Goal: Task Accomplishment & Management: Manage account settings

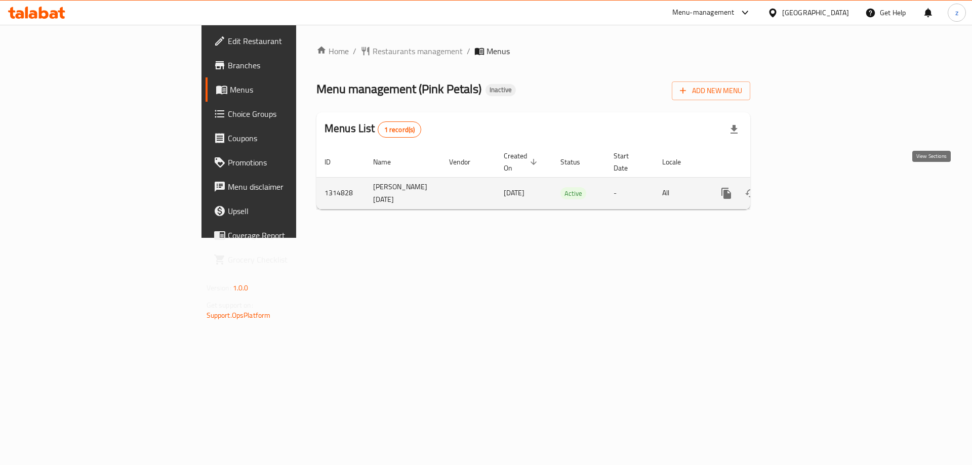
click at [804, 189] on icon "enhanced table" at bounding box center [799, 193] width 9 height 9
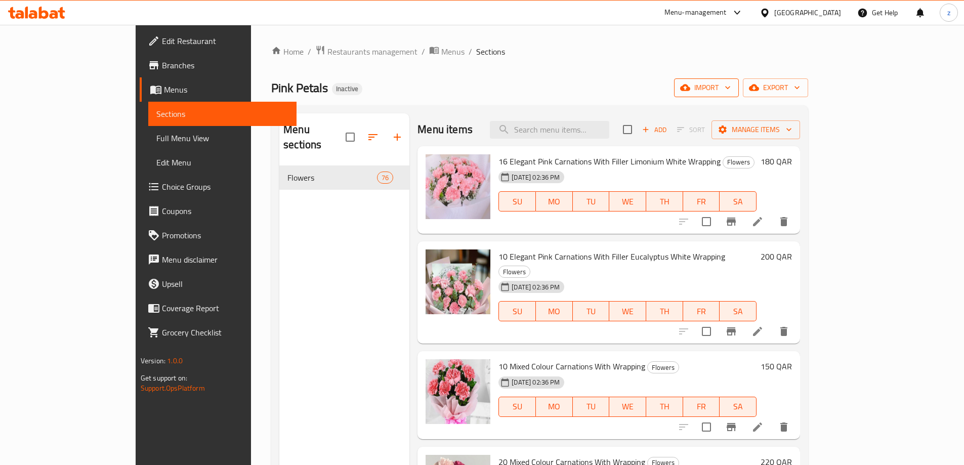
click at [731, 84] on span "import" at bounding box center [706, 87] width 49 height 13
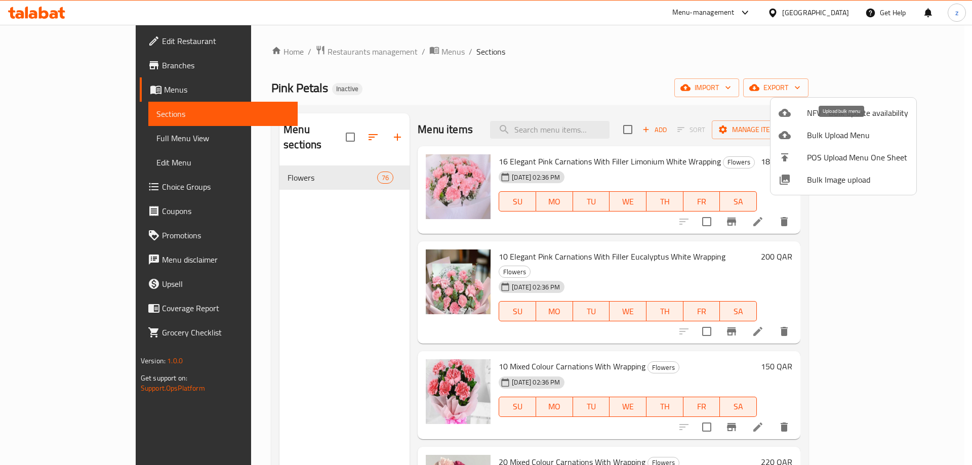
click at [876, 143] on li "Bulk Upload Menu" at bounding box center [843, 135] width 146 height 22
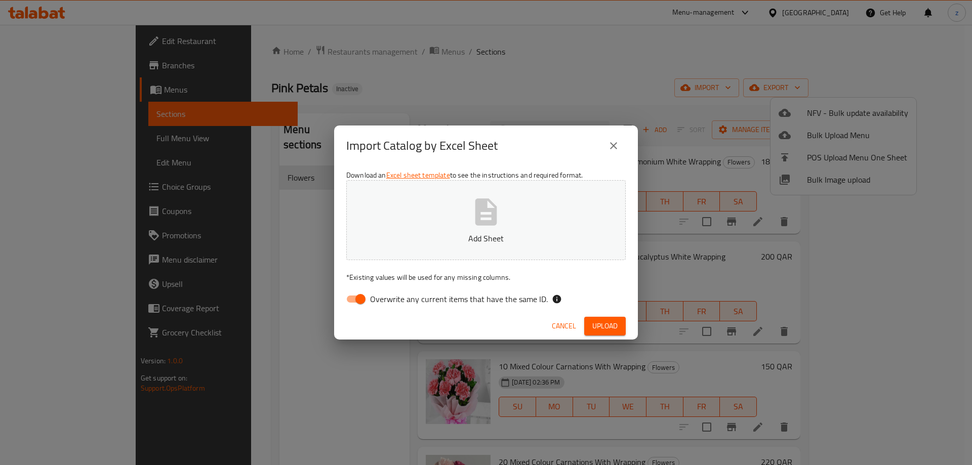
click at [358, 295] on input "Overwrite any current items that have the same ID." at bounding box center [361, 299] width 58 height 19
checkbox input "false"
click at [439, 229] on button "Add Sheet" at bounding box center [485, 220] width 279 height 80
click at [598, 332] on span "Upload" at bounding box center [604, 326] width 25 height 13
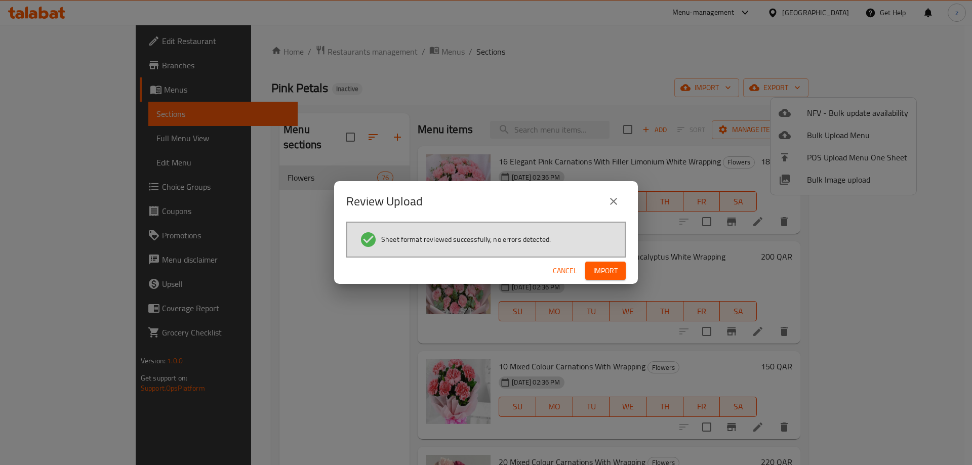
click at [589, 272] on button "Import" at bounding box center [605, 271] width 40 height 19
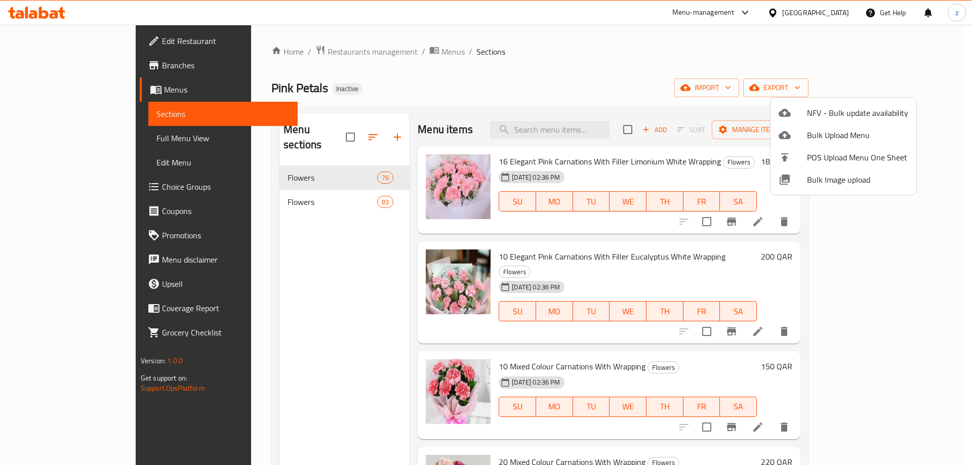
click at [353, 185] on div at bounding box center [486, 232] width 972 height 465
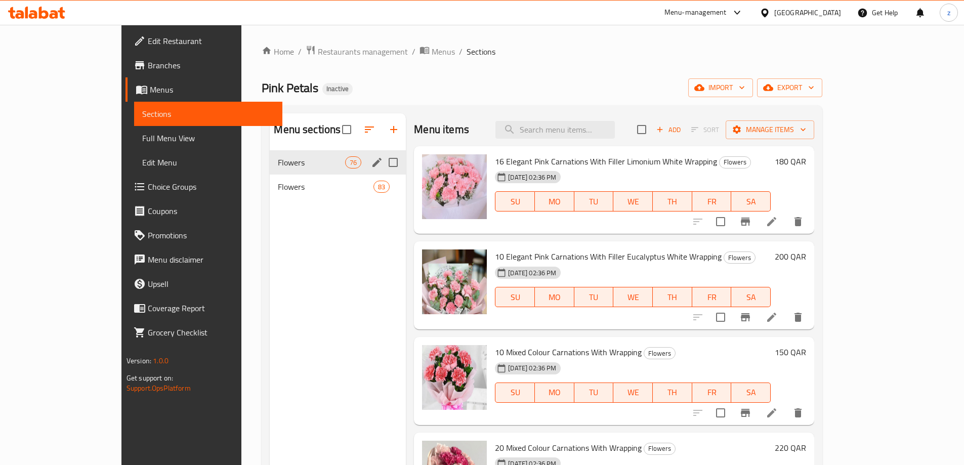
click at [291, 168] on span "Flowers" at bounding box center [311, 162] width 67 height 12
click at [296, 184] on span "Flowers" at bounding box center [311, 187] width 67 height 12
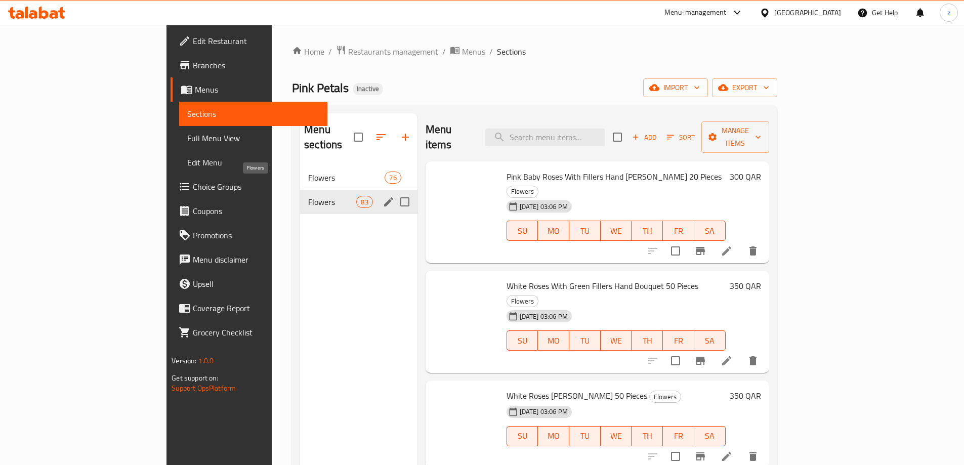
click at [308, 196] on span "Flowers" at bounding box center [332, 202] width 48 height 12
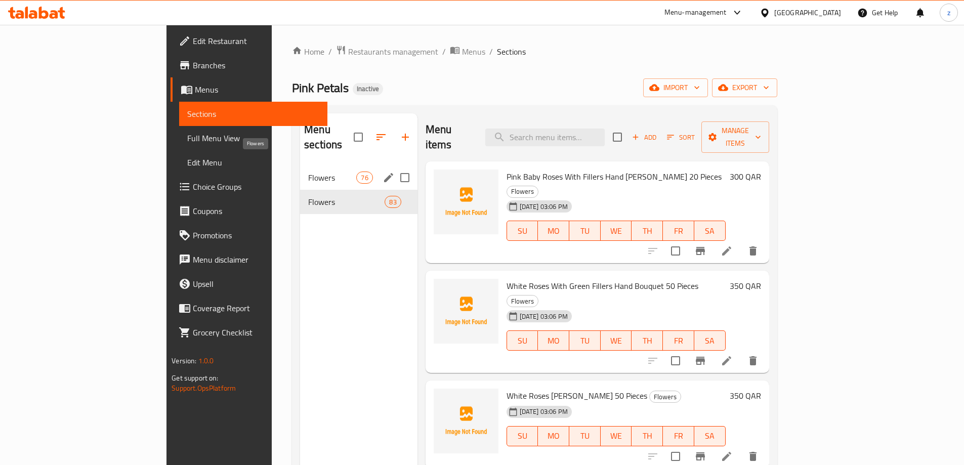
click at [308, 172] on span "Flowers" at bounding box center [332, 178] width 48 height 12
click at [308, 196] on span "Flowers" at bounding box center [346, 202] width 76 height 12
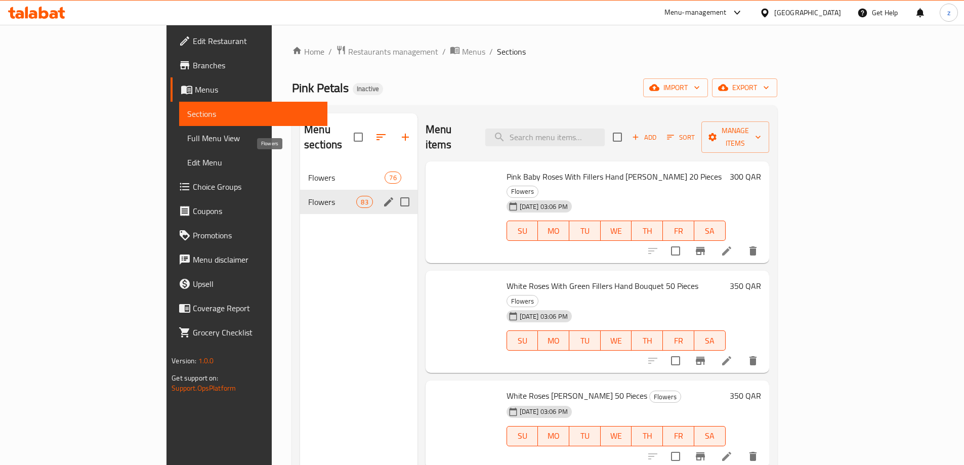
click at [357, 197] on span "83" at bounding box center [364, 202] width 15 height 10
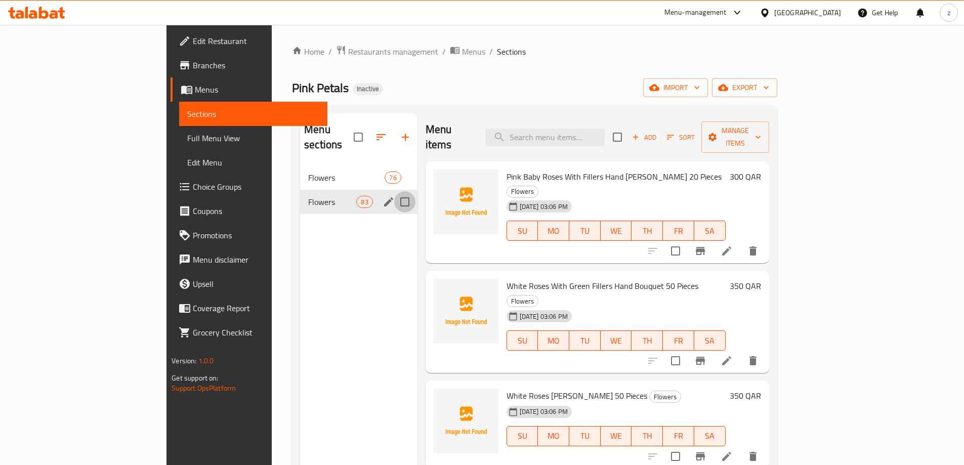
click at [394, 191] on input "Menu sections" at bounding box center [404, 201] width 21 height 21
checkbox input "true"
click at [363, 131] on icon "button" at bounding box center [369, 137] width 12 height 12
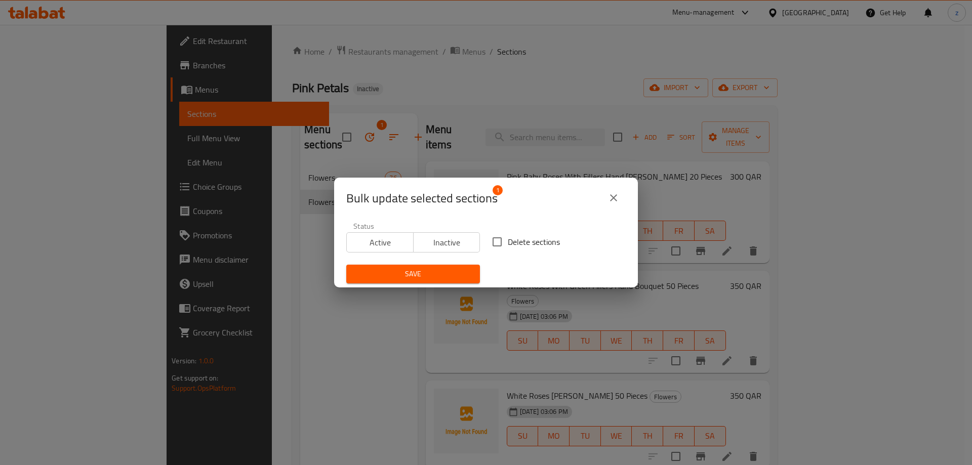
click at [497, 235] on input "Delete sections" at bounding box center [496, 241] width 21 height 21
checkbox input "true"
click at [460, 267] on button "Save" at bounding box center [413, 274] width 134 height 19
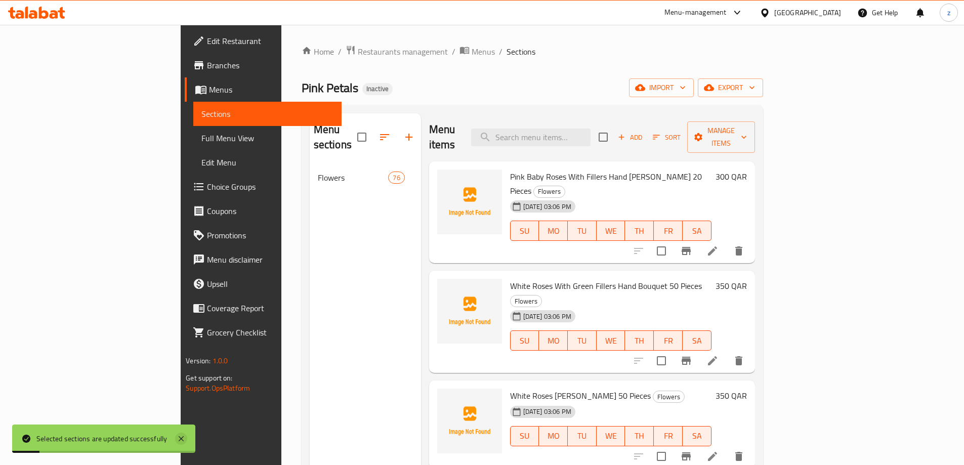
click at [182, 443] on icon at bounding box center [181, 439] width 12 height 12
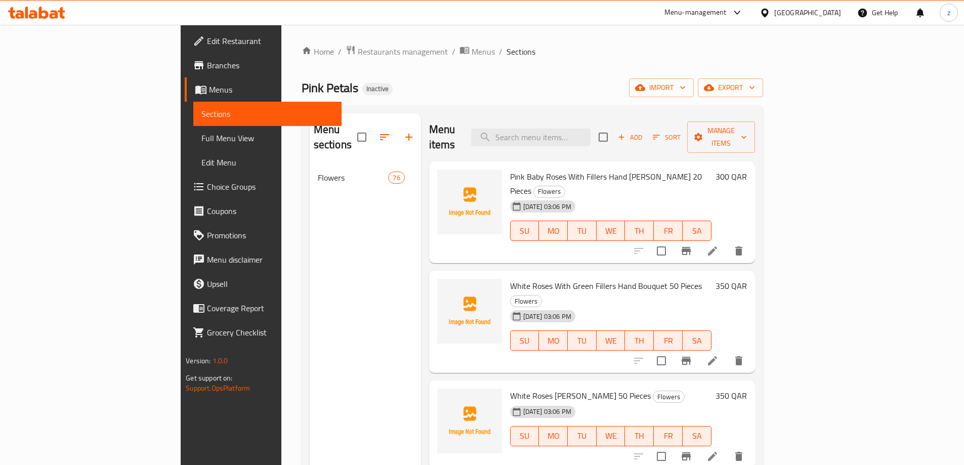
click at [314, 176] on nav "Flowers 76" at bounding box center [365, 177] width 111 height 32
click at [318, 172] on span "Flowers" at bounding box center [353, 178] width 71 height 12
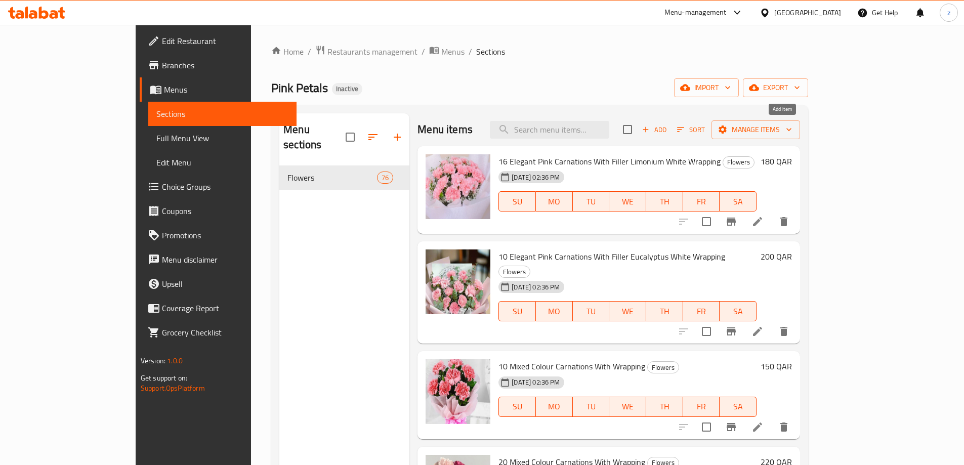
click at [650, 132] on icon "button" at bounding box center [645, 129] width 9 height 9
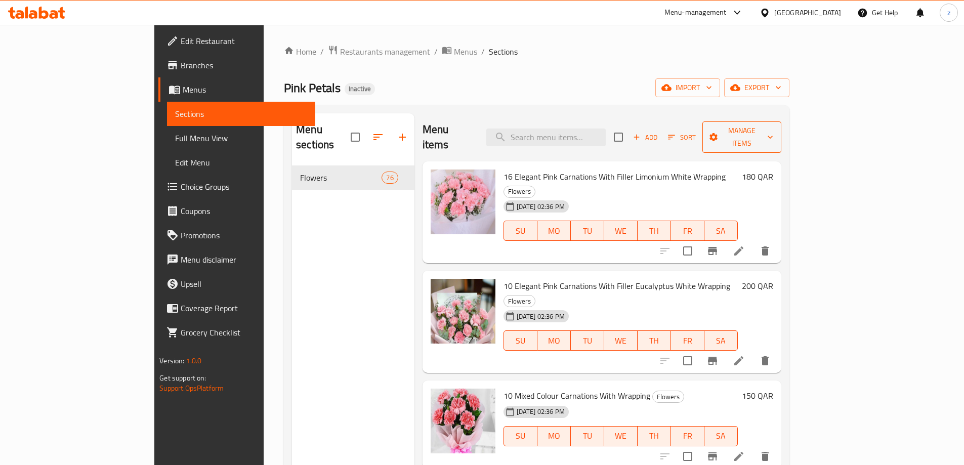
click at [773, 126] on span "Manage items" at bounding box center [742, 137] width 62 height 25
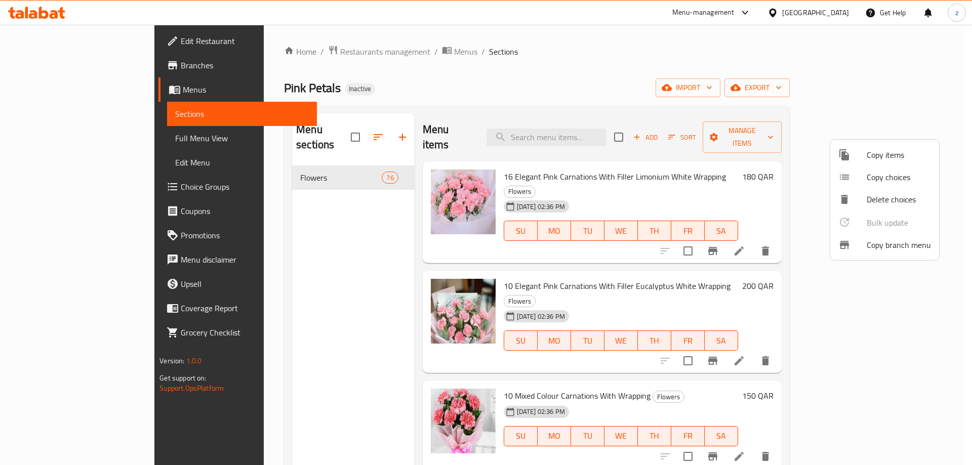
click at [922, 129] on div at bounding box center [486, 232] width 972 height 465
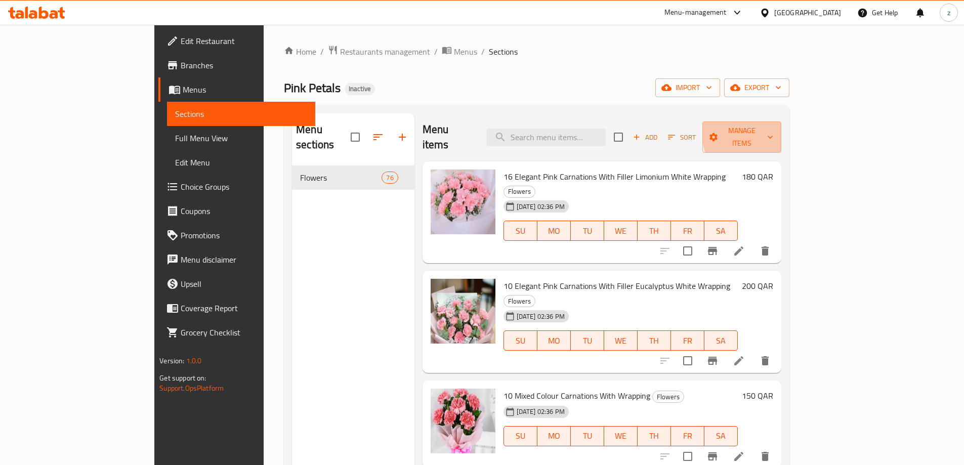
click at [781, 129] on button "Manage items" at bounding box center [742, 136] width 78 height 31
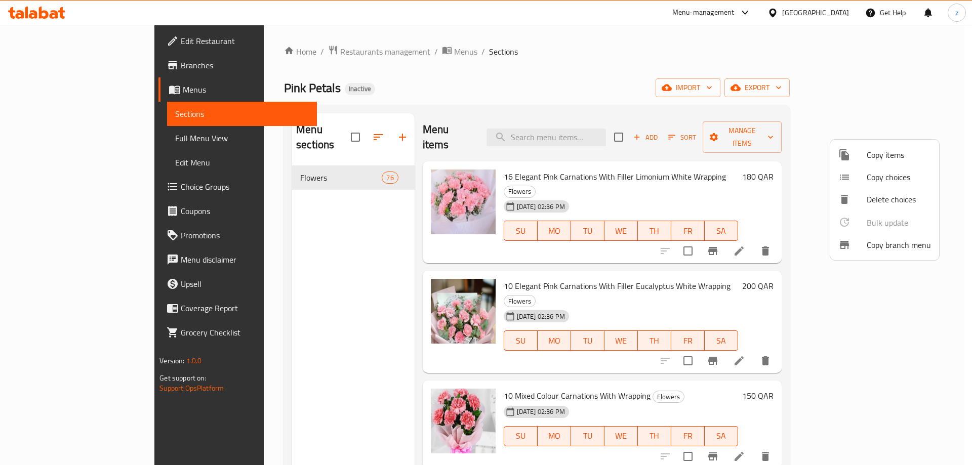
click at [910, 130] on div at bounding box center [486, 232] width 972 height 465
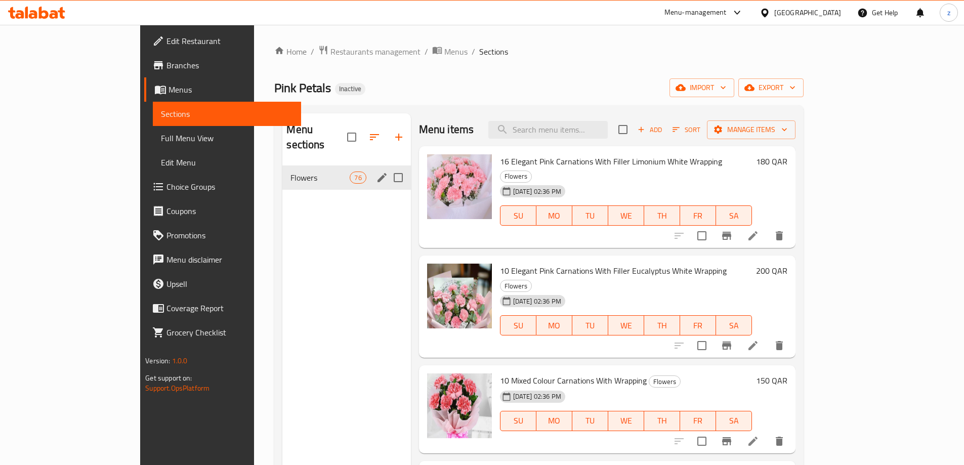
click at [296, 172] on span "Flowers" at bounding box center [320, 178] width 59 height 12
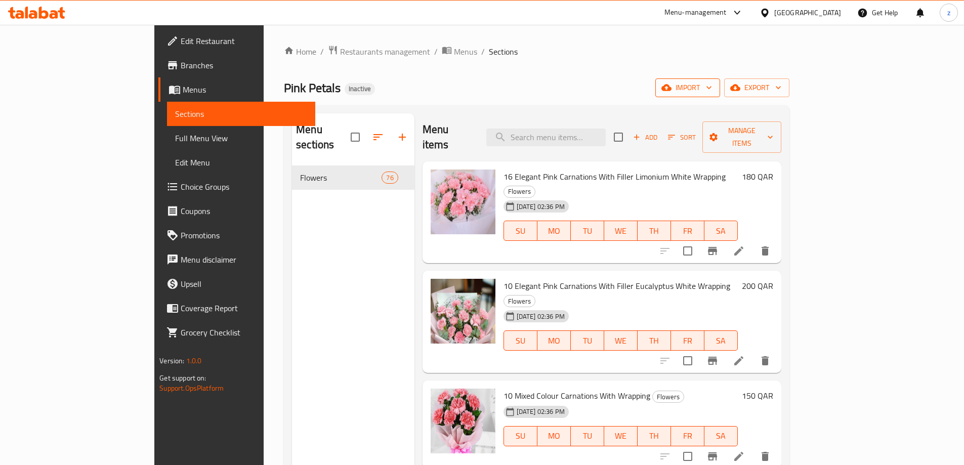
click at [712, 88] on span "import" at bounding box center [688, 87] width 49 height 13
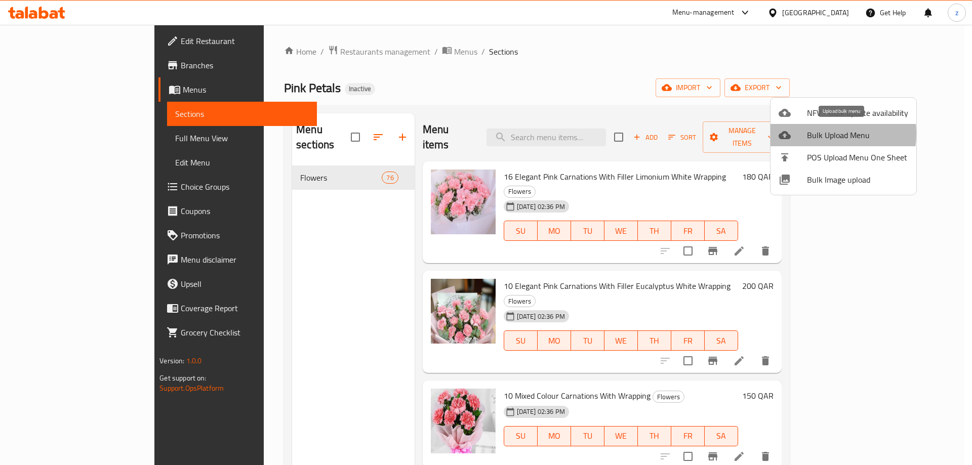
click at [814, 134] on span "Bulk Upload Menu" at bounding box center [857, 135] width 101 height 12
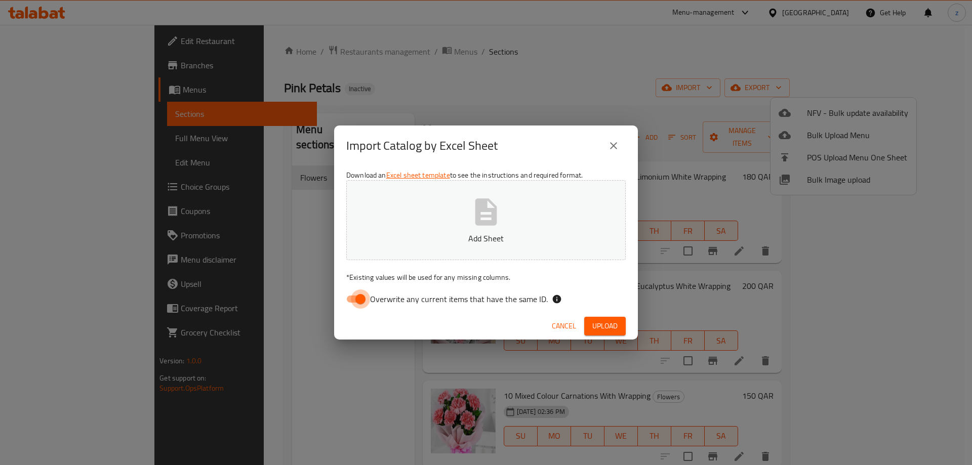
click at [361, 304] on input "Overwrite any current items that have the same ID." at bounding box center [361, 299] width 58 height 19
checkbox input "false"
click at [470, 194] on button "Add Sheet" at bounding box center [485, 220] width 279 height 80
click at [600, 334] on button "Upload" at bounding box center [605, 326] width 42 height 19
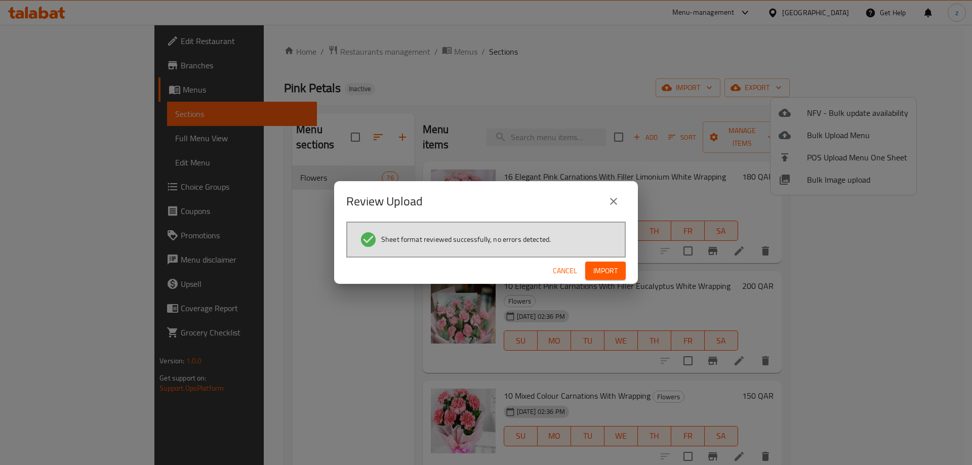
click at [602, 275] on span "Import" at bounding box center [605, 271] width 24 height 13
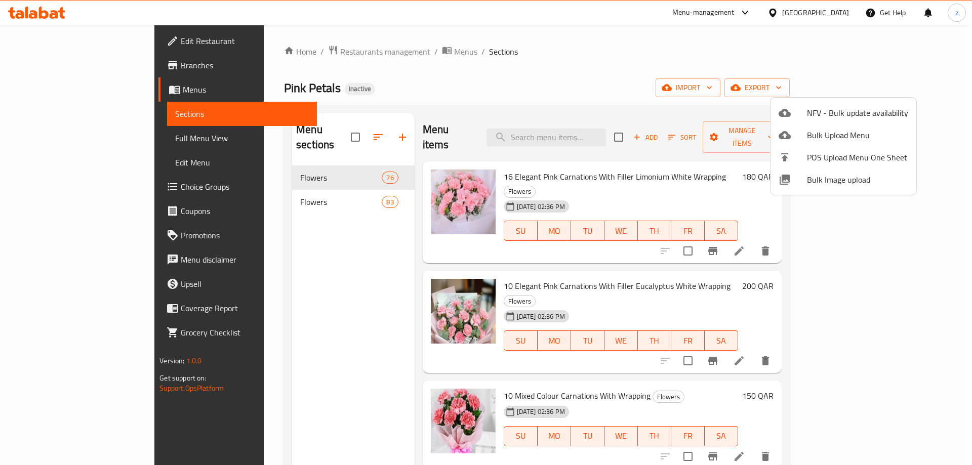
click at [363, 188] on div at bounding box center [486, 232] width 972 height 465
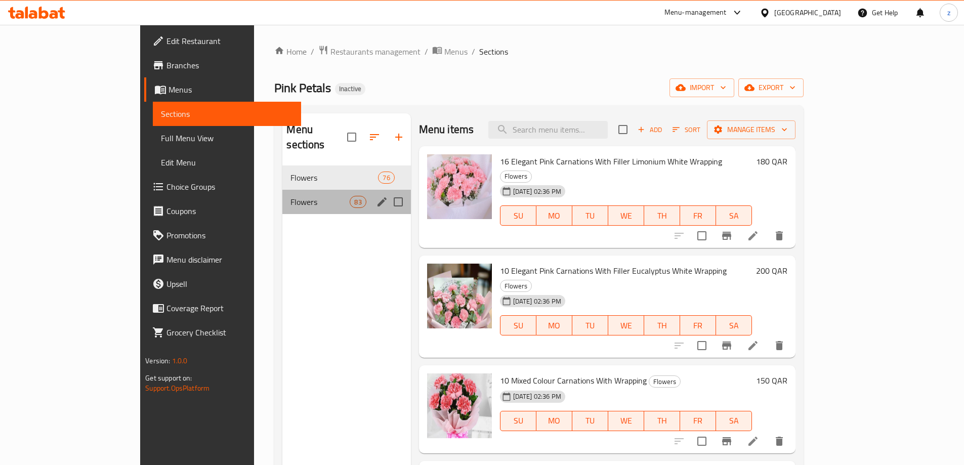
click at [282, 194] on div "Flowers 83" at bounding box center [346, 202] width 128 height 24
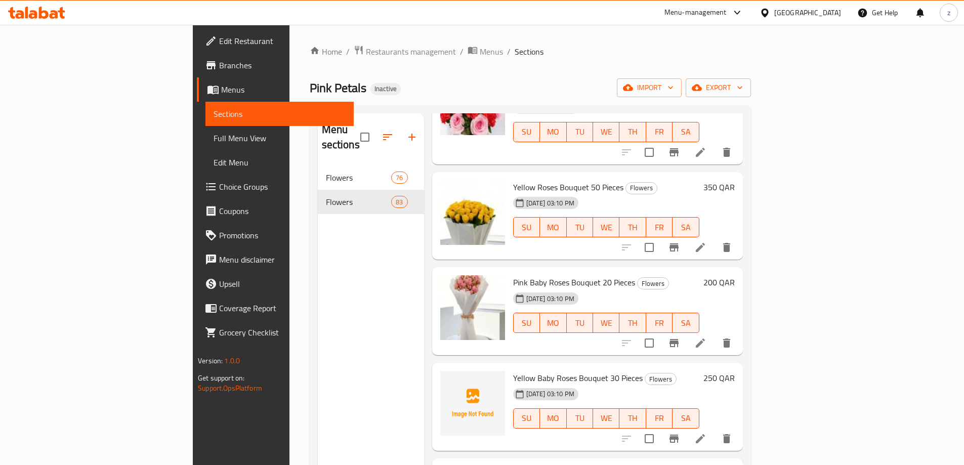
scroll to position [4606, 0]
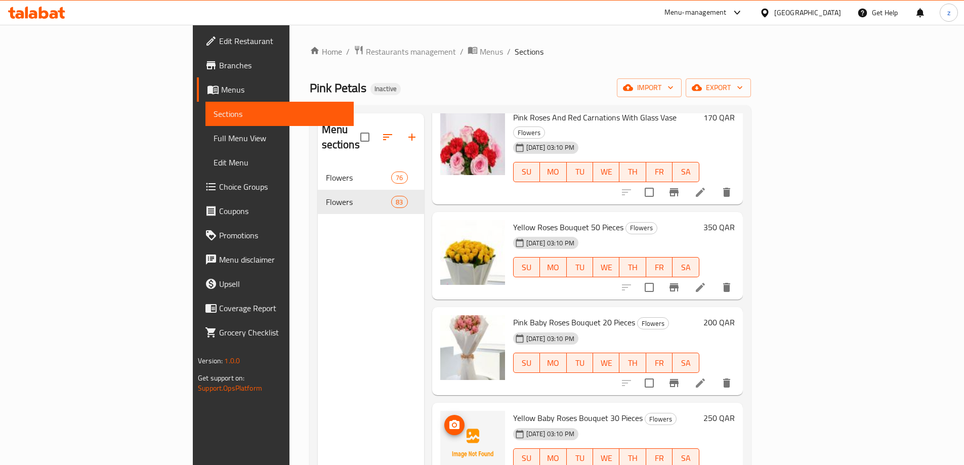
click at [442, 411] on img at bounding box center [472, 443] width 65 height 65
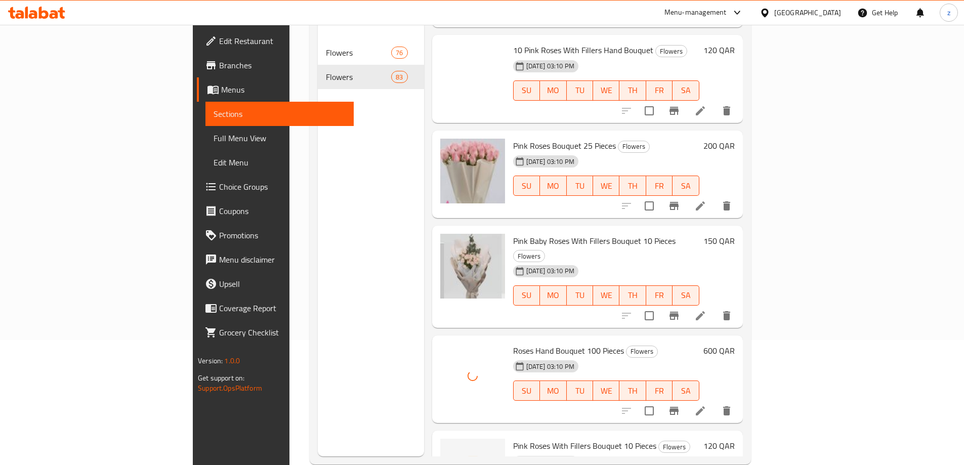
scroll to position [142, 0]
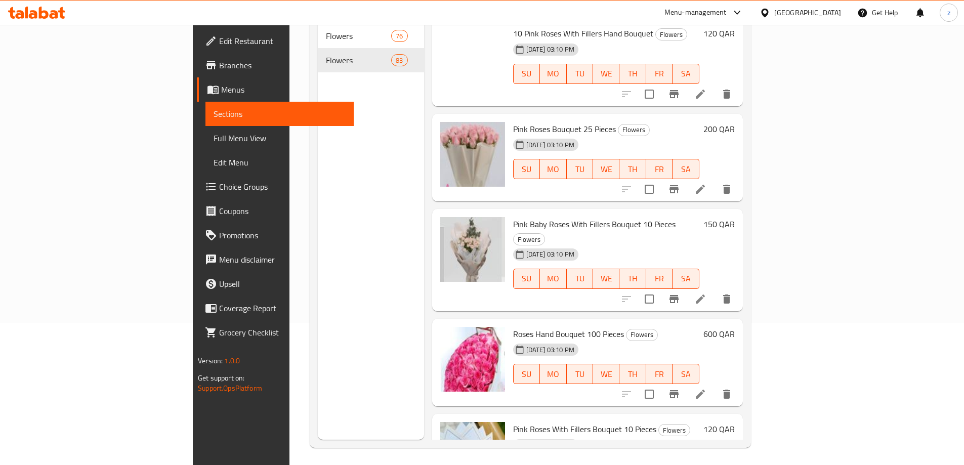
click at [214, 135] on span "Full Menu View" at bounding box center [280, 138] width 132 height 12
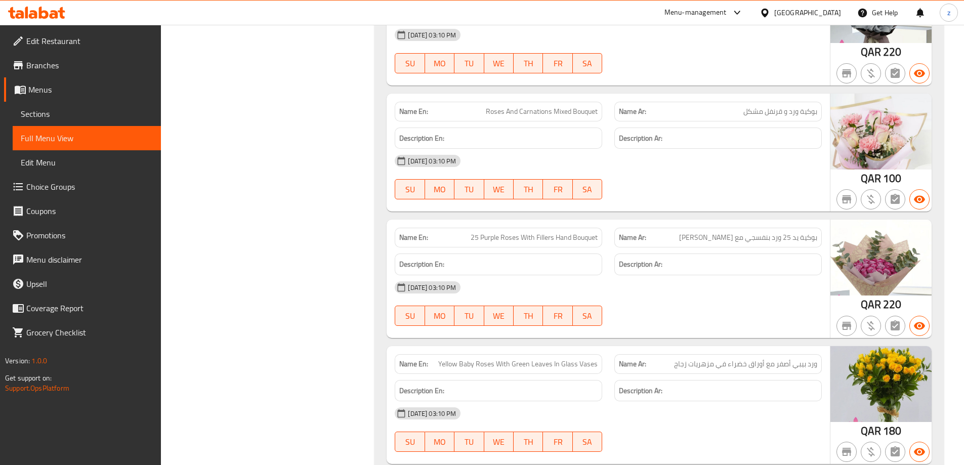
scroll to position [18647, 0]
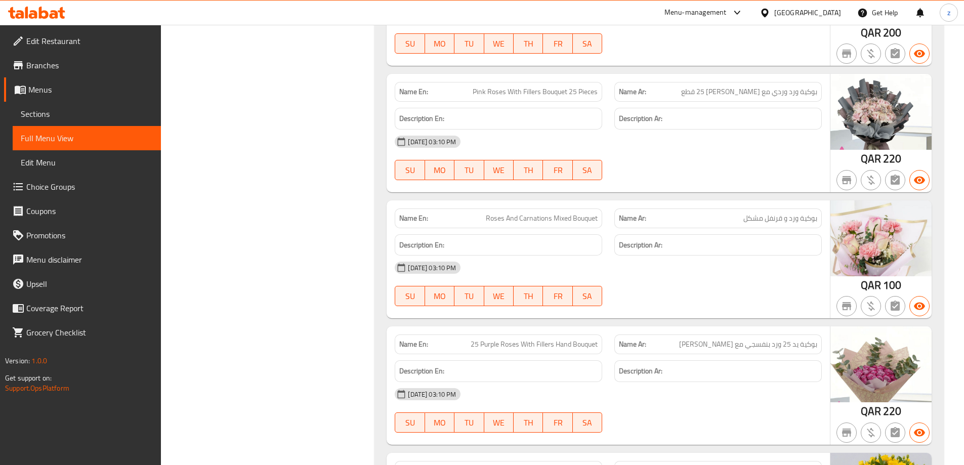
click at [93, 114] on span "Sections" at bounding box center [87, 114] width 132 height 12
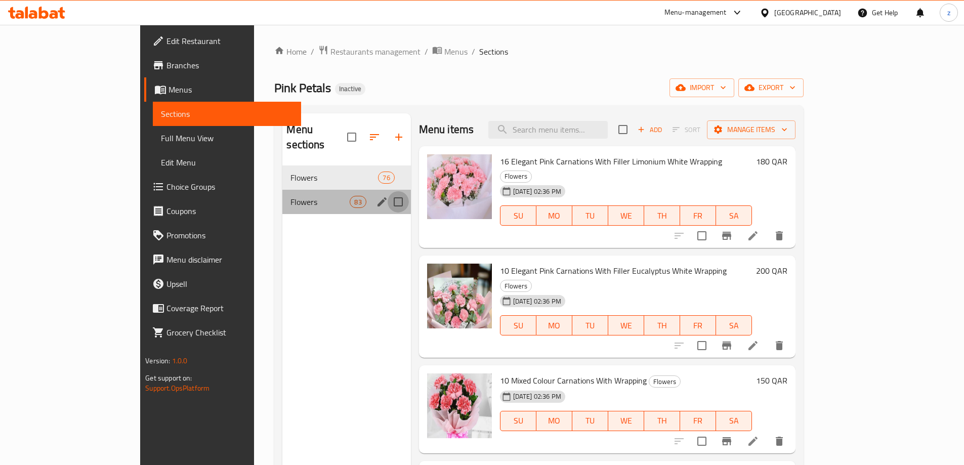
click at [388, 191] on input "Menu sections" at bounding box center [398, 201] width 21 height 21
checkbox input "true"
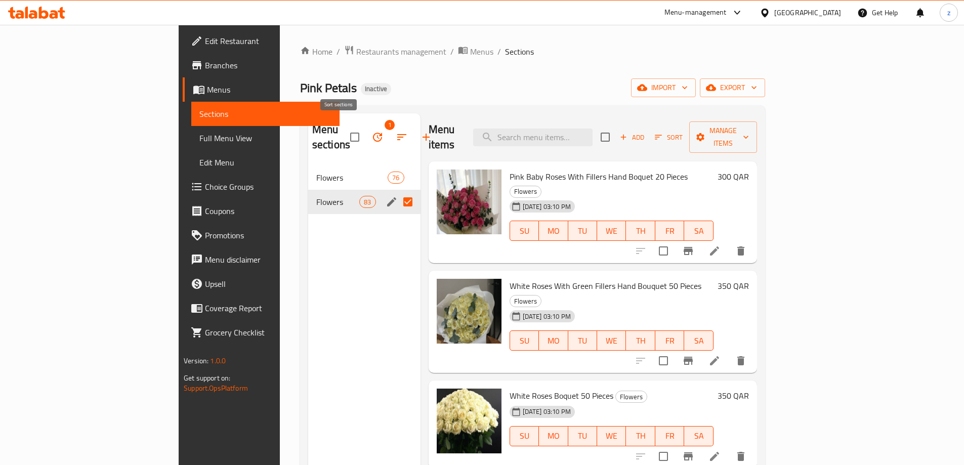
click at [396, 135] on icon "button" at bounding box center [402, 137] width 12 height 12
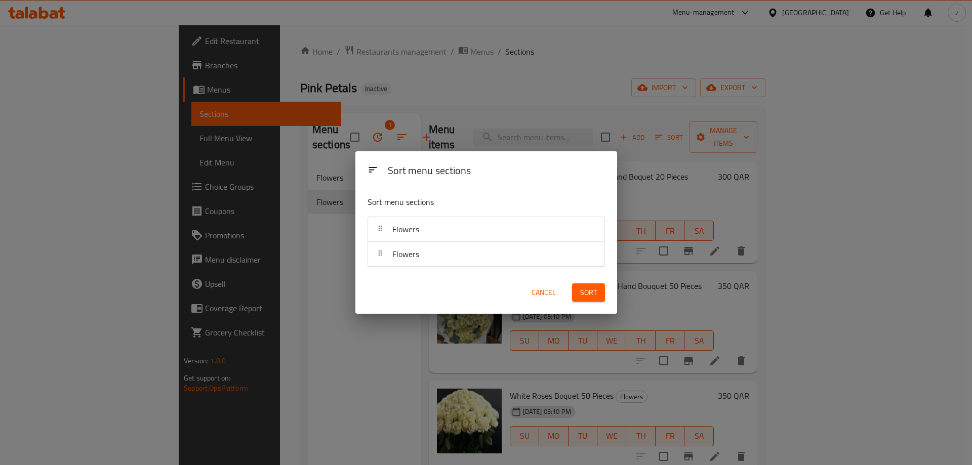
click at [419, 237] on div "Flowers" at bounding box center [405, 229] width 35 height 24
click at [428, 231] on div "Flowers" at bounding box center [486, 229] width 228 height 24
click at [329, 232] on div "Sort menu sections Sort menu sections Flowers Flowers Cancel Sort" at bounding box center [486, 232] width 972 height 465
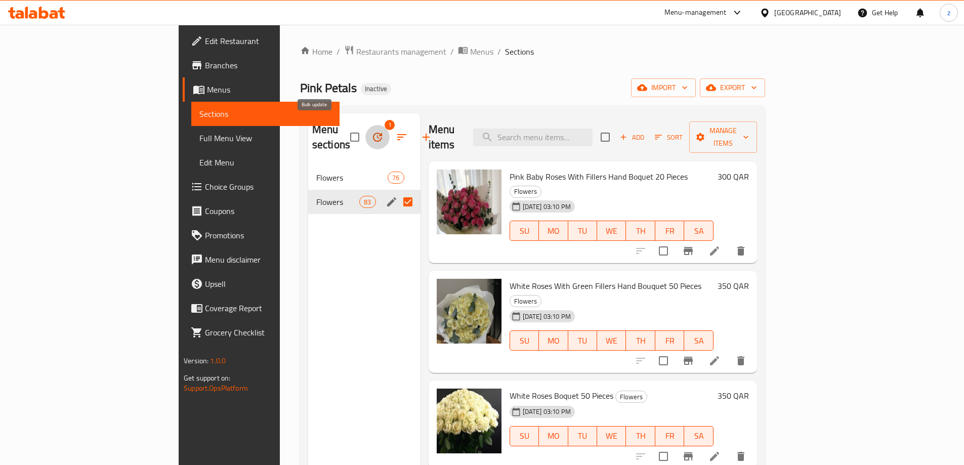
click at [372, 132] on icon "button" at bounding box center [378, 137] width 12 height 12
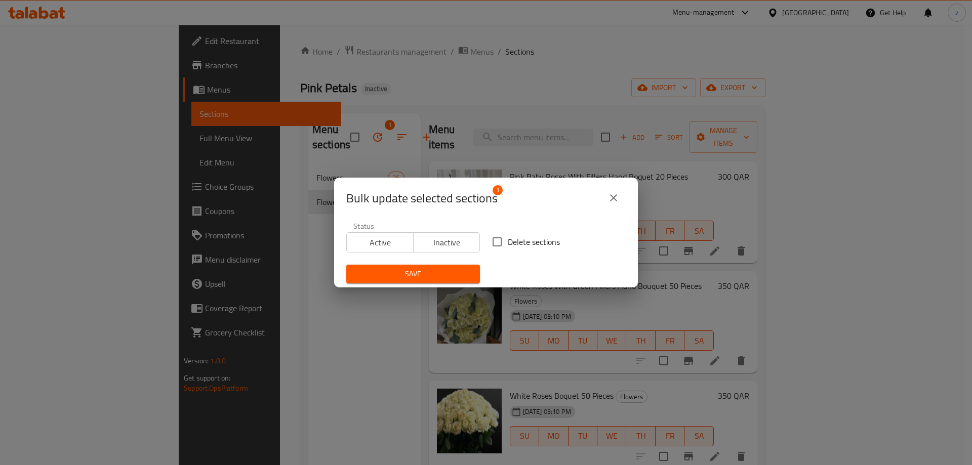
click at [615, 193] on icon "close" at bounding box center [613, 198] width 12 height 12
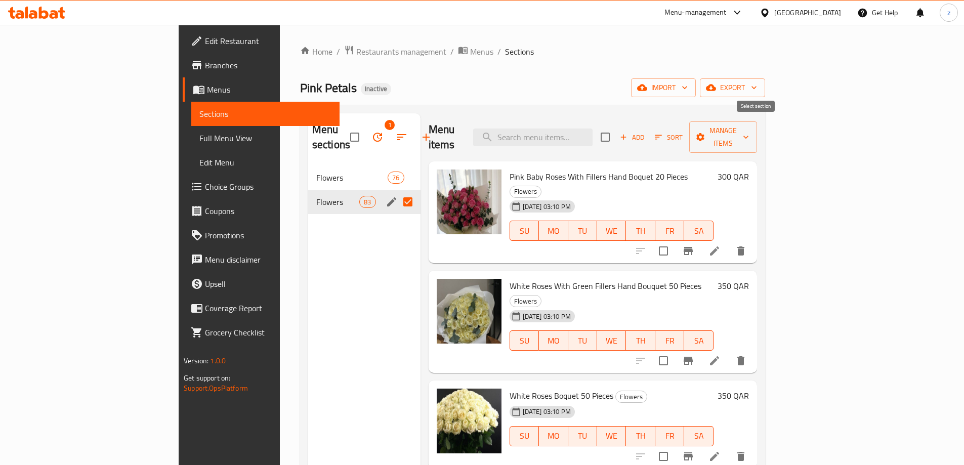
click at [616, 136] on input "checkbox" at bounding box center [605, 137] width 21 height 21
checkbox input "true"
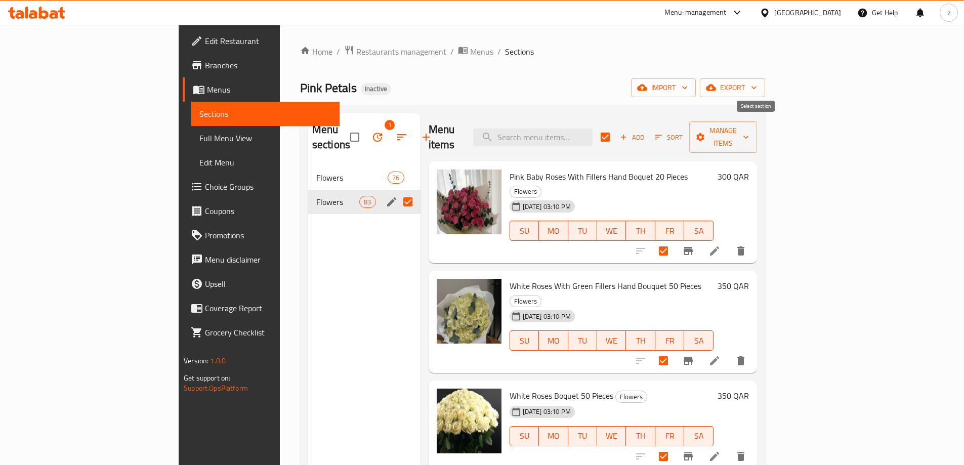
checkbox input "true"
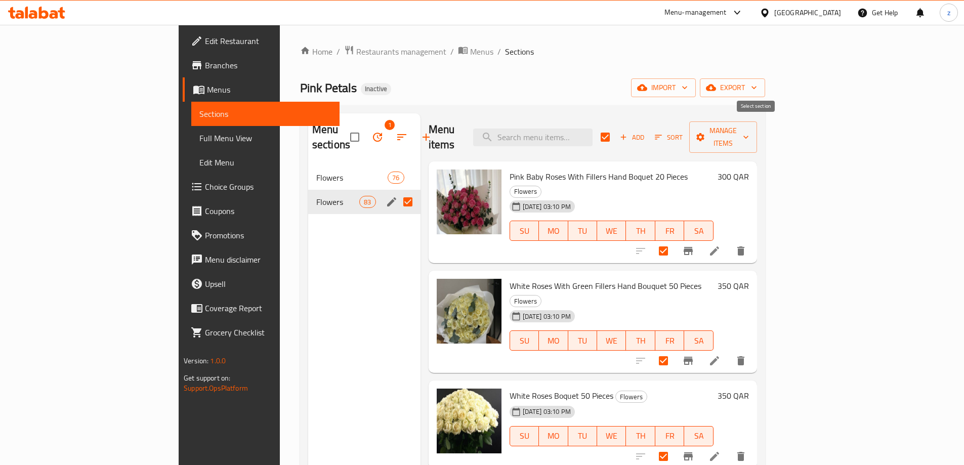
checkbox input "true"
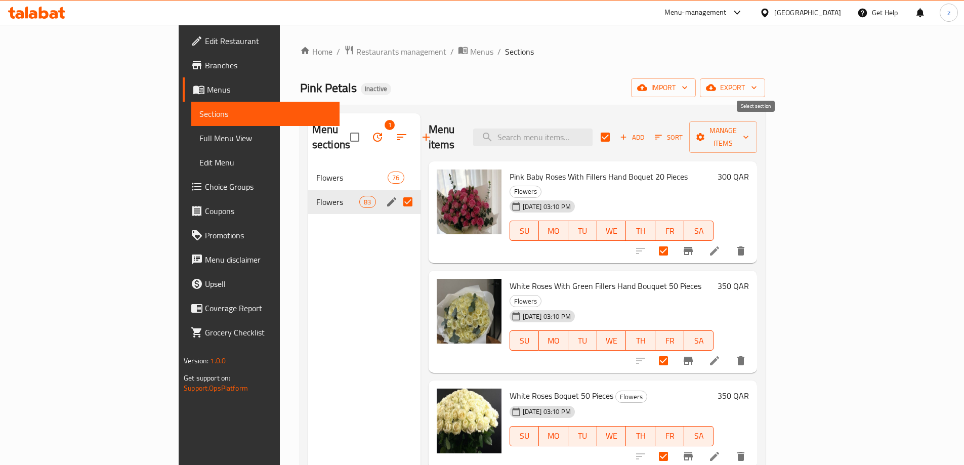
checkbox input "true"
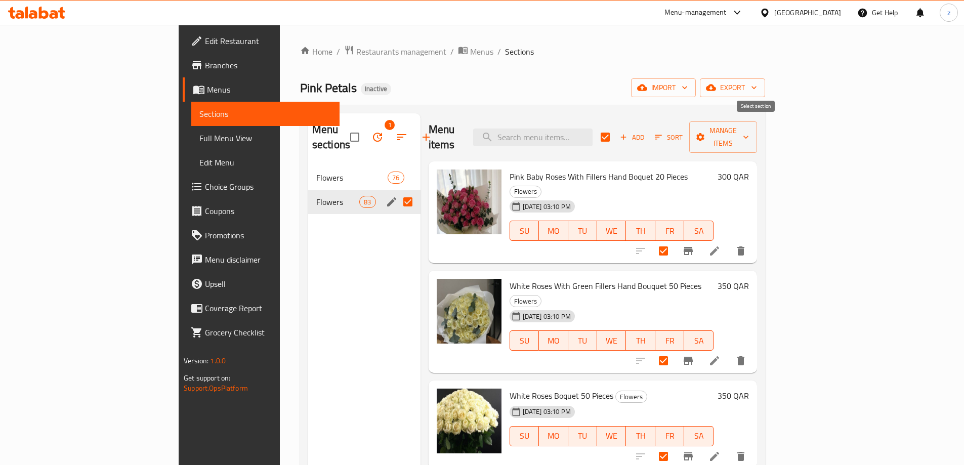
checkbox input "true"
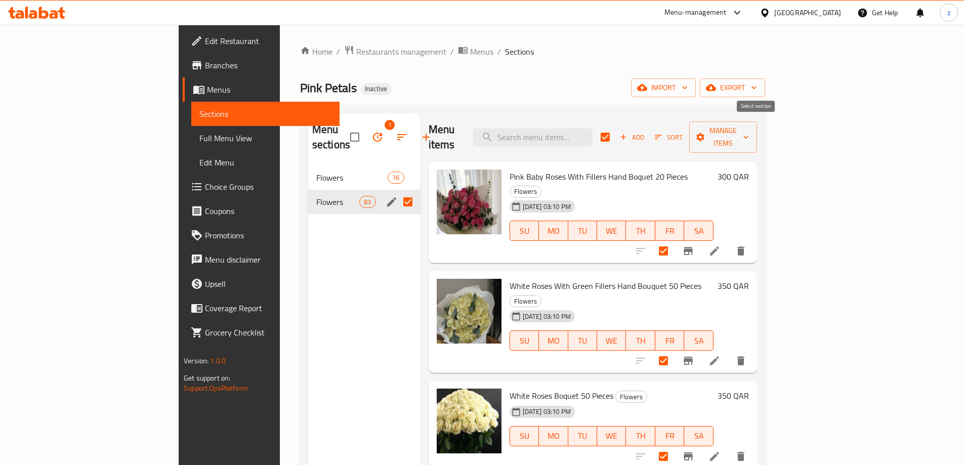
checkbox input "true"
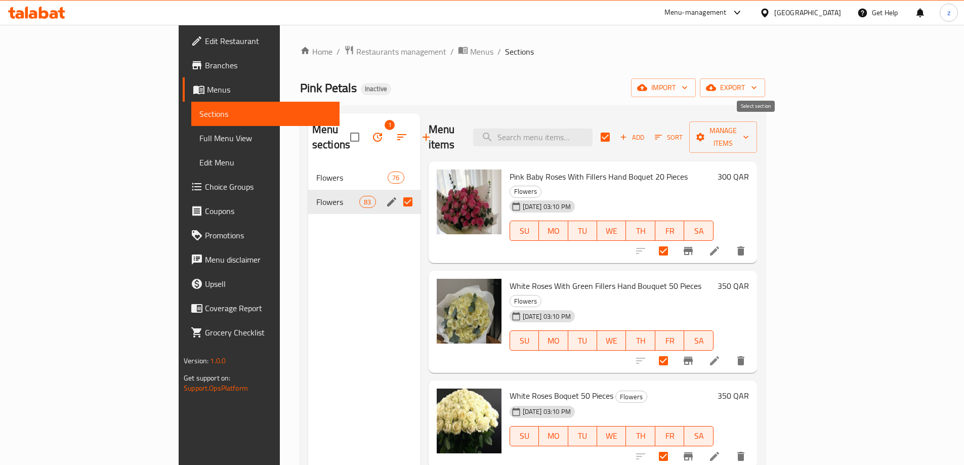
checkbox input "true"
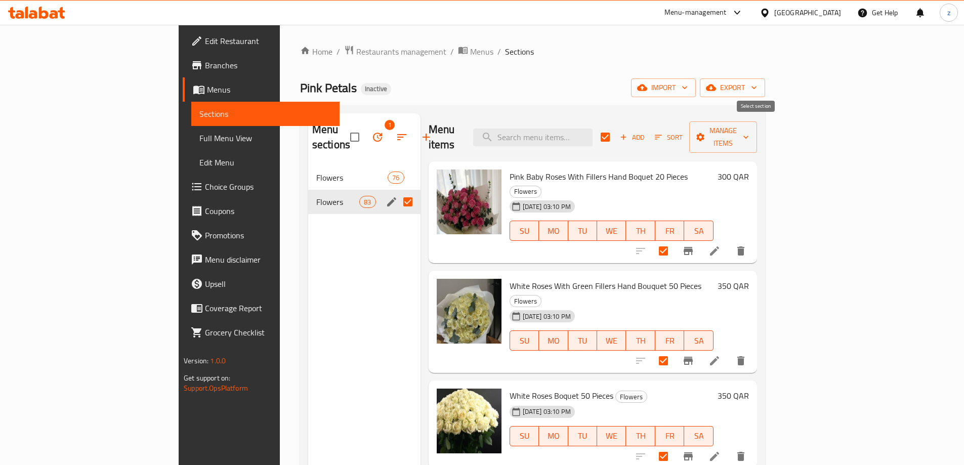
checkbox input "true"
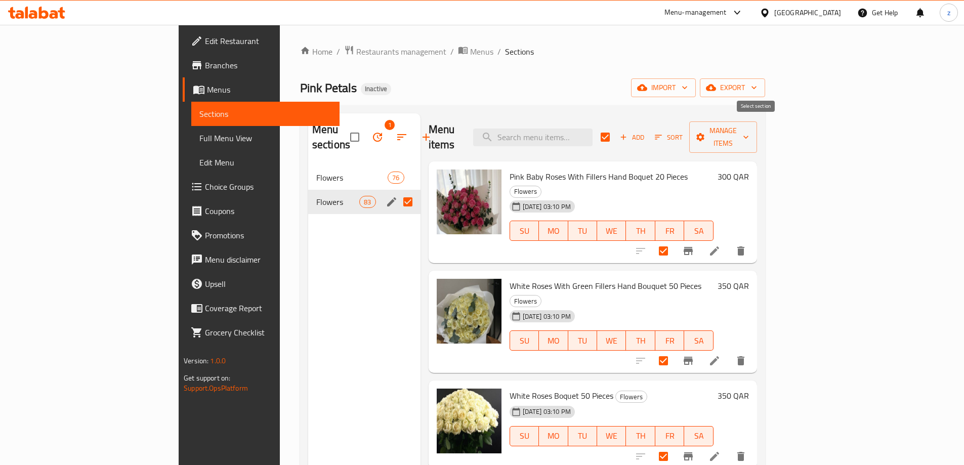
checkbox input "true"
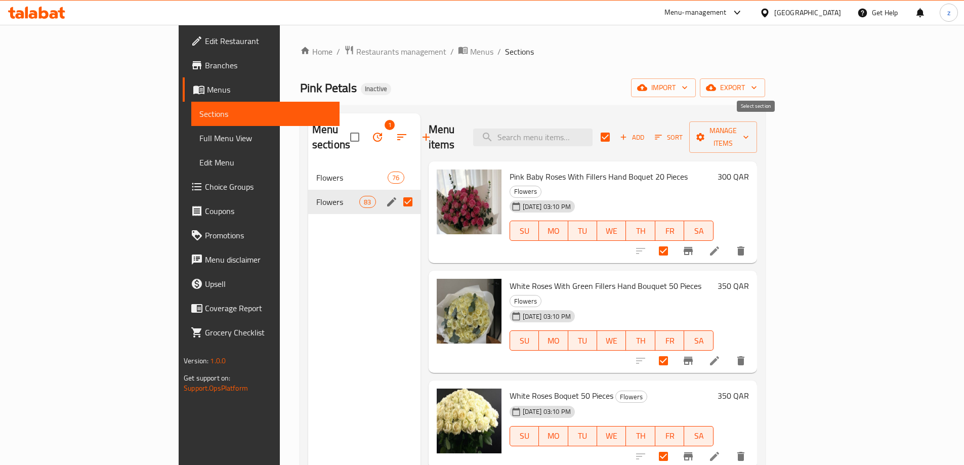
checkbox input "true"
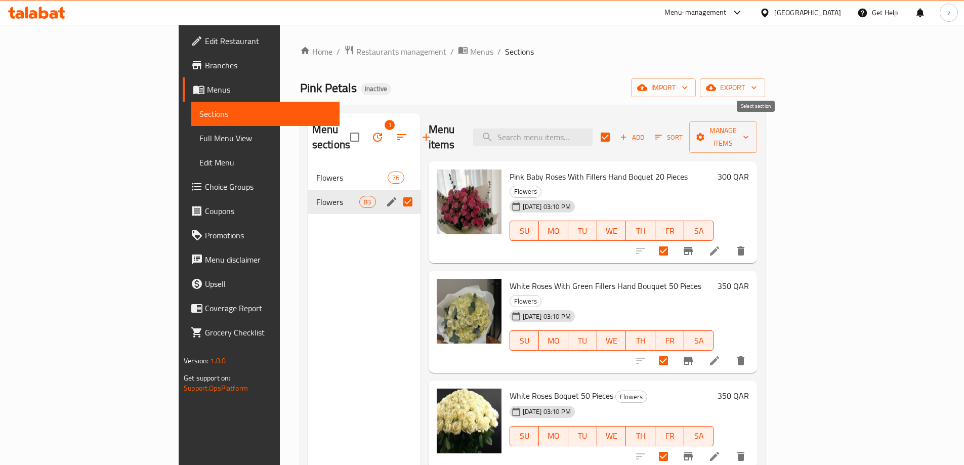
checkbox input "true"
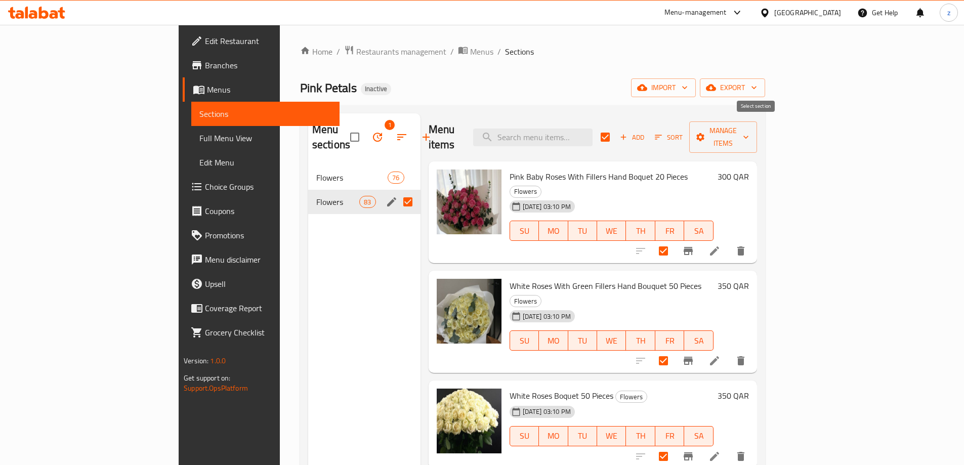
checkbox input "true"
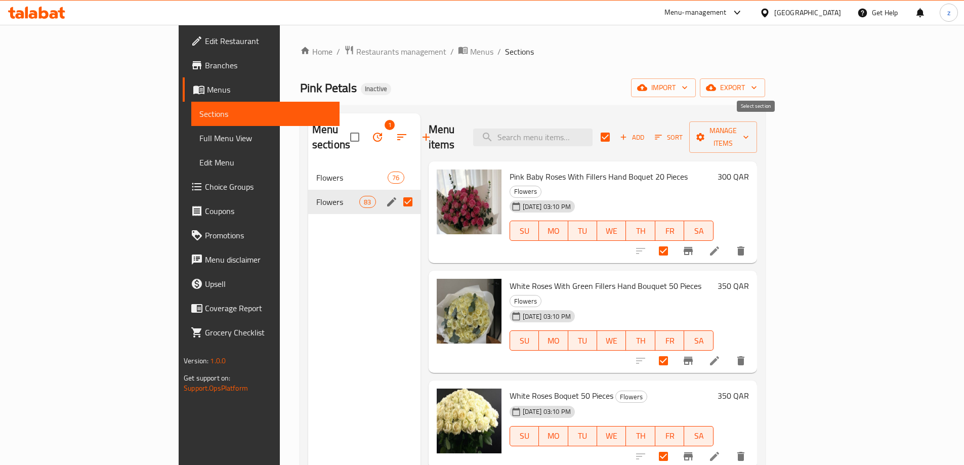
checkbox input "true"
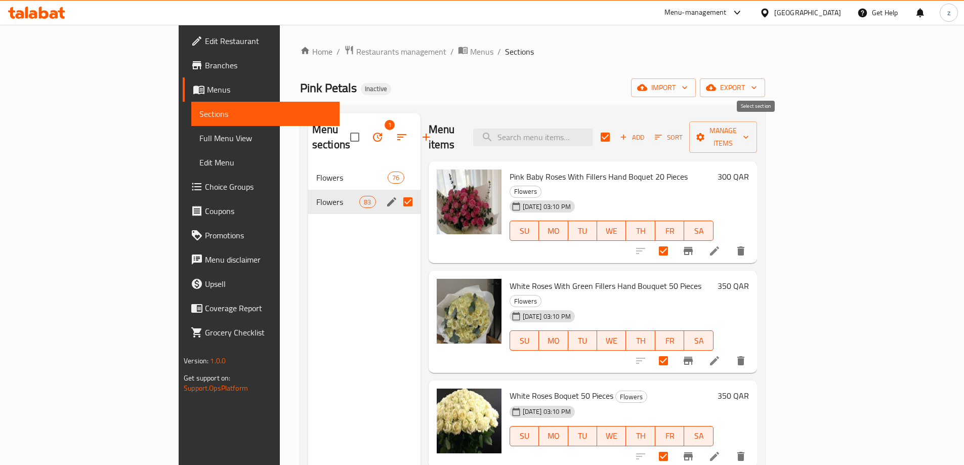
checkbox input "true"
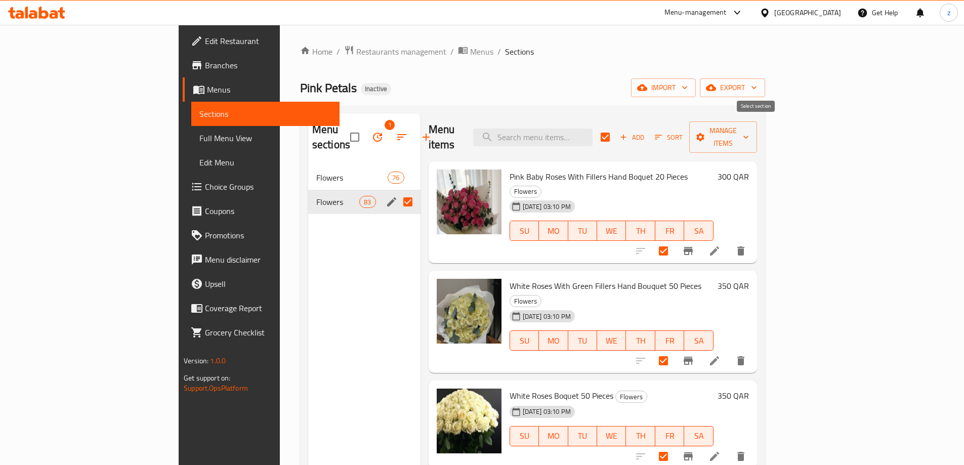
checkbox input "true"
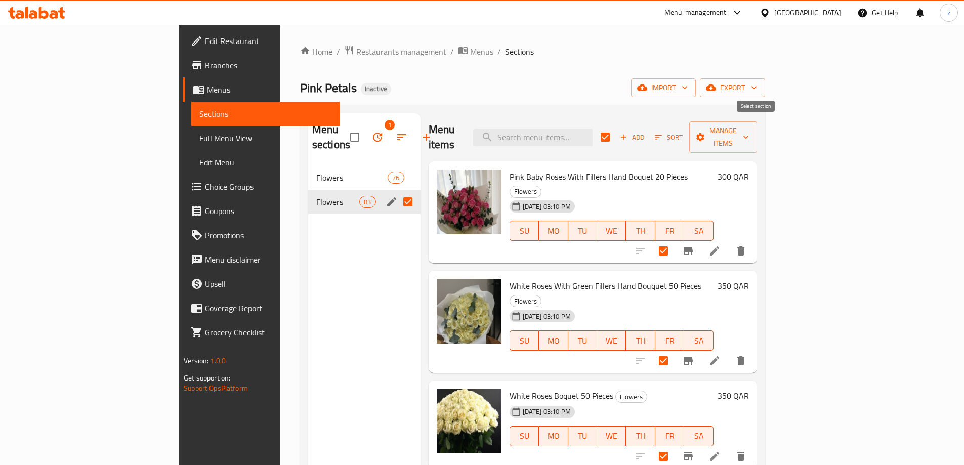
checkbox input "true"
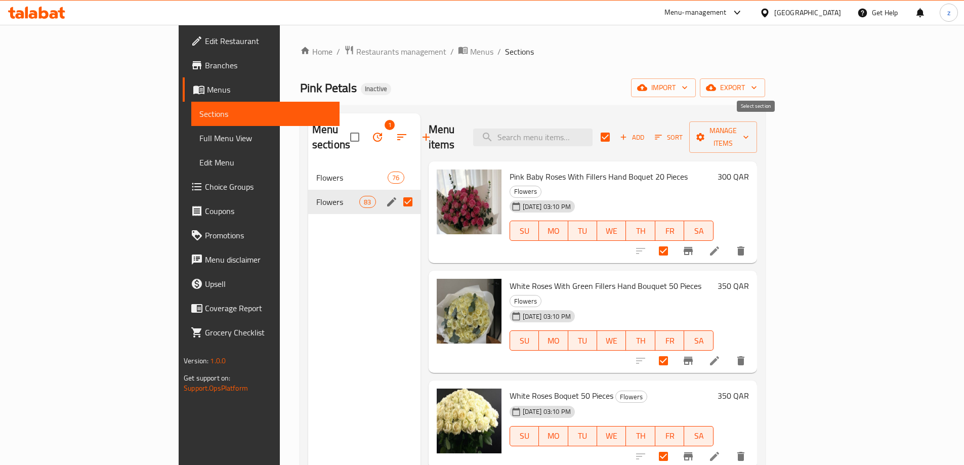
checkbox input "true"
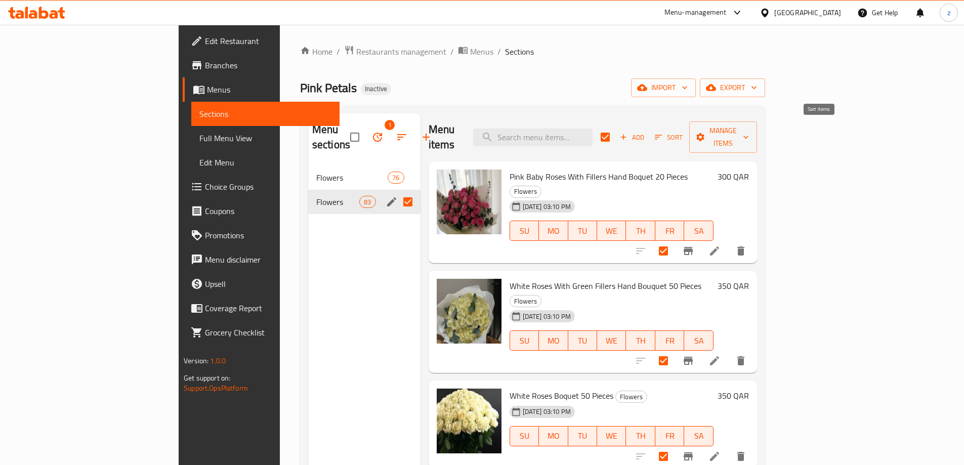
click at [685, 137] on button "Sort" at bounding box center [668, 138] width 33 height 16
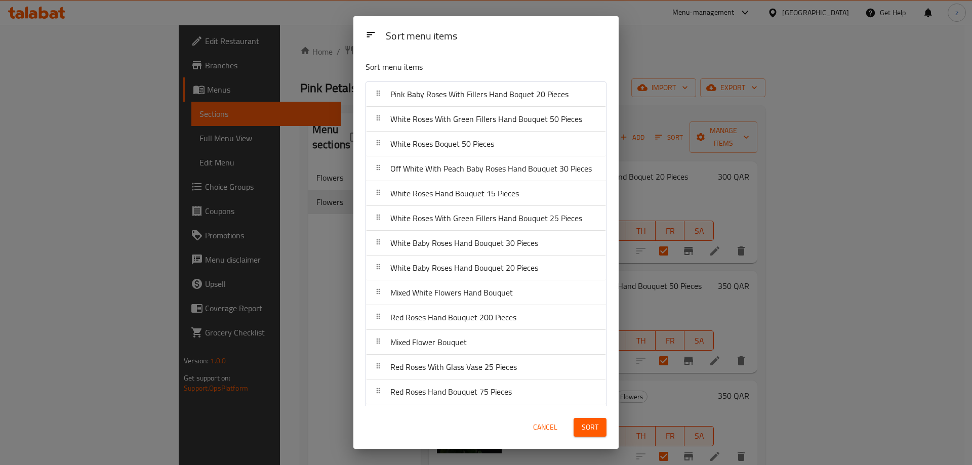
click at [661, 71] on div "Sort menu items Sort menu items Pink Baby Roses With Fillers Hand [PERSON_NAME]…" at bounding box center [486, 232] width 972 height 465
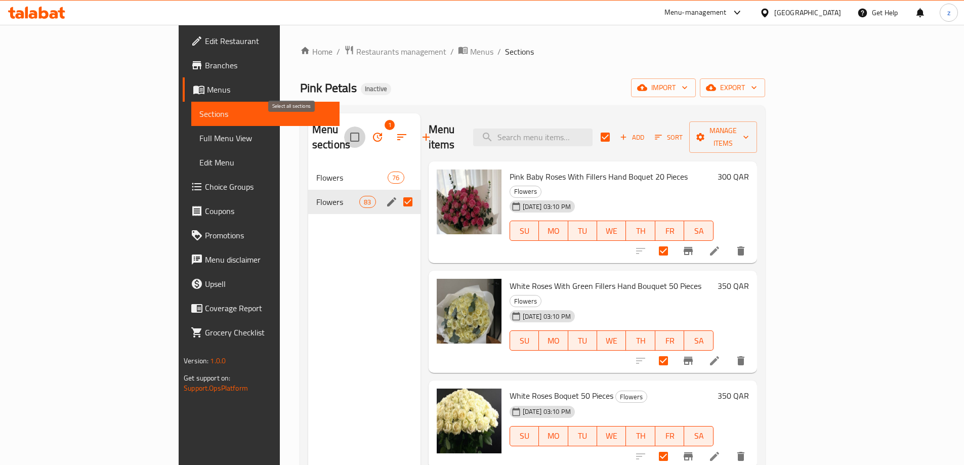
click at [344, 127] on input "checkbox" at bounding box center [354, 137] width 21 height 21
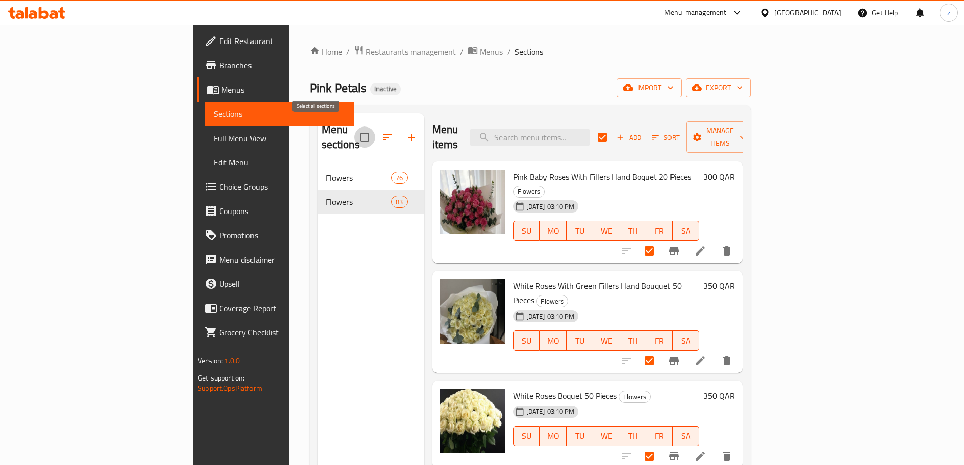
click at [354, 133] on input "checkbox" at bounding box center [364, 137] width 21 height 21
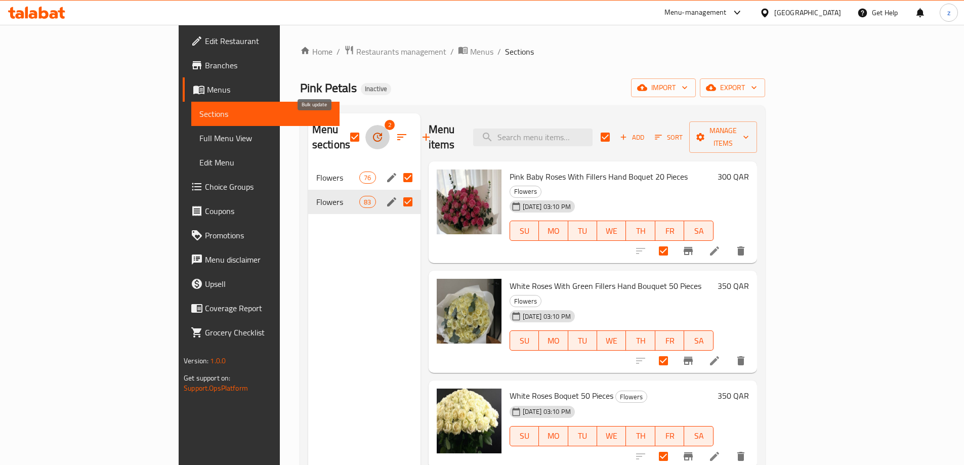
click at [372, 135] on icon "button" at bounding box center [378, 137] width 12 height 12
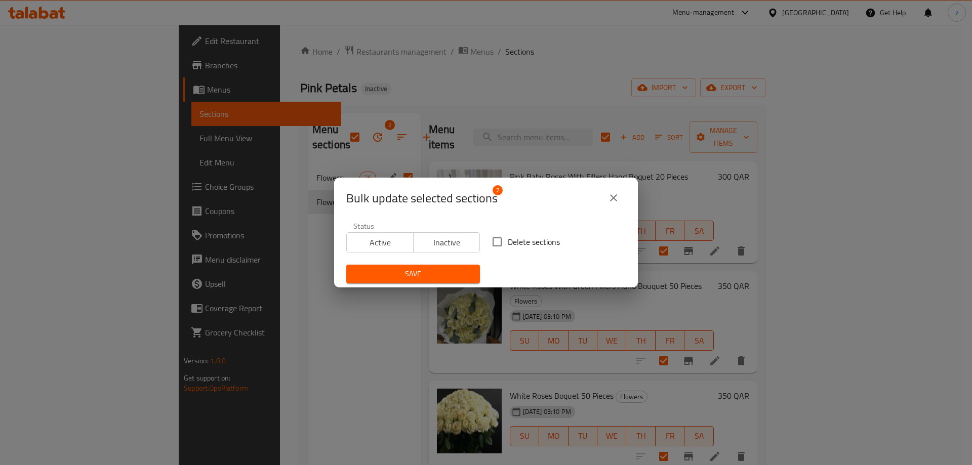
click at [278, 224] on div "Bulk update selected sections 2 Status Active Inactive Delete sections Save" at bounding box center [486, 232] width 972 height 465
click at [619, 198] on icon "close" at bounding box center [613, 198] width 12 height 12
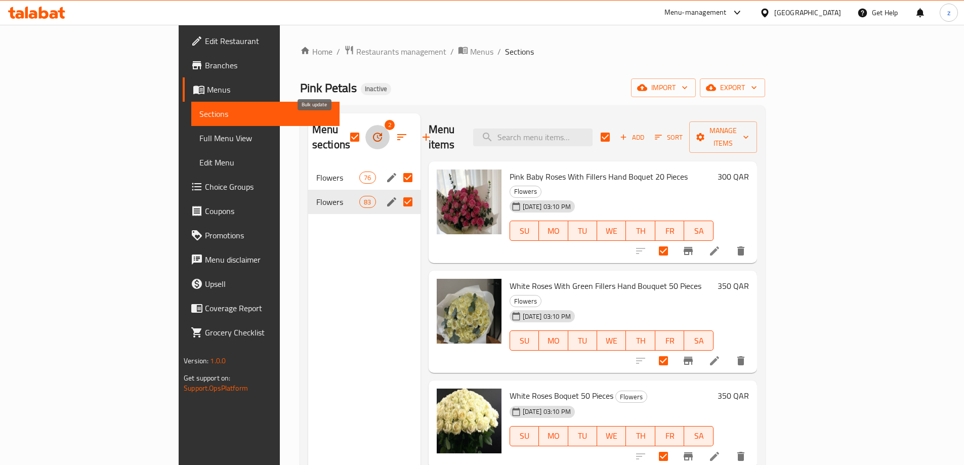
click at [373, 133] on icon "button" at bounding box center [377, 137] width 9 height 9
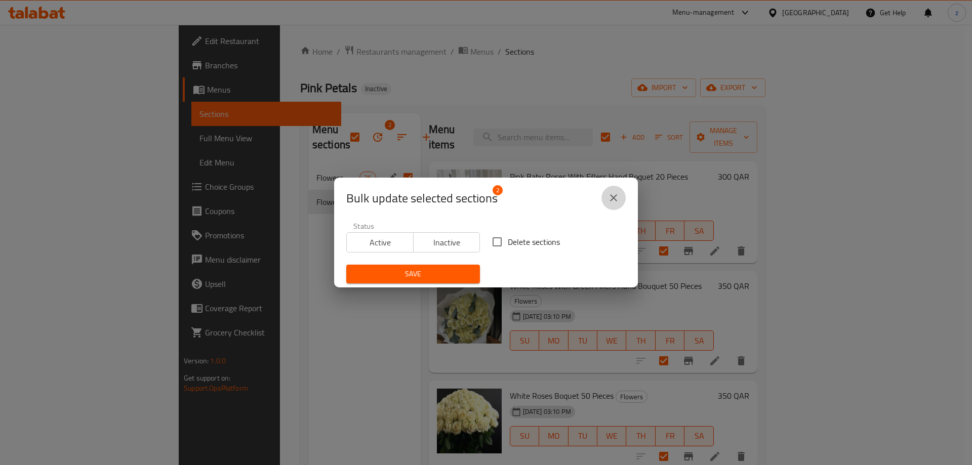
click at [608, 200] on icon "close" at bounding box center [613, 198] width 12 height 12
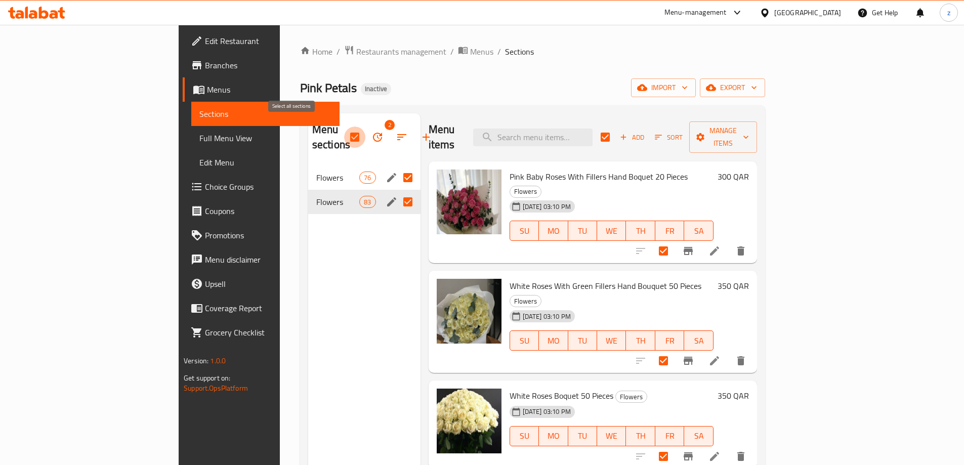
click at [344, 132] on input "checkbox" at bounding box center [354, 137] width 21 height 21
checkbox input "false"
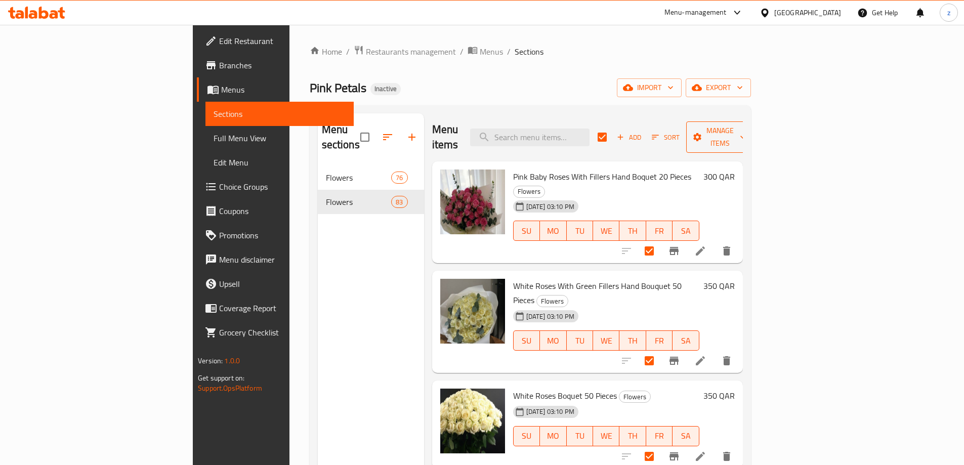
click at [746, 135] on span "Manage items" at bounding box center [720, 137] width 52 height 25
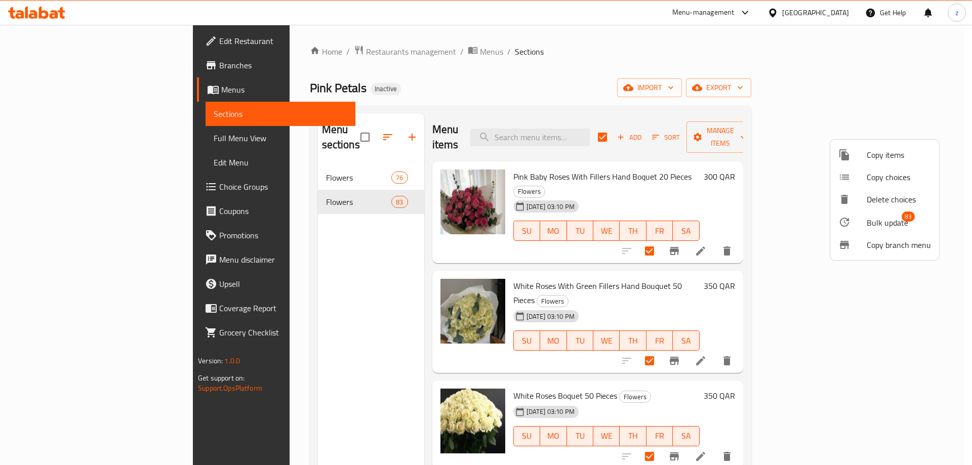
click at [853, 224] on div at bounding box center [852, 222] width 28 height 12
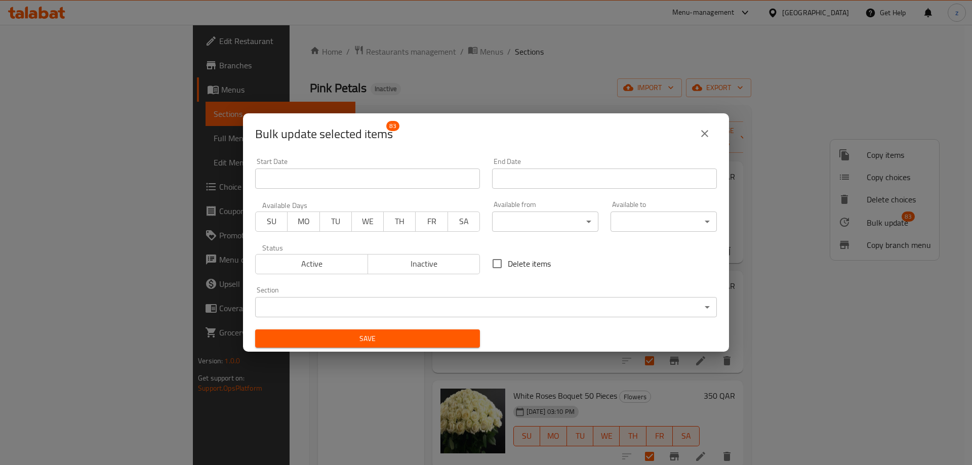
click at [436, 315] on body "​ Menu-management [GEOGRAPHIC_DATA] Get Help z Edit Restaurant Branches Menus S…" at bounding box center [486, 245] width 972 height 440
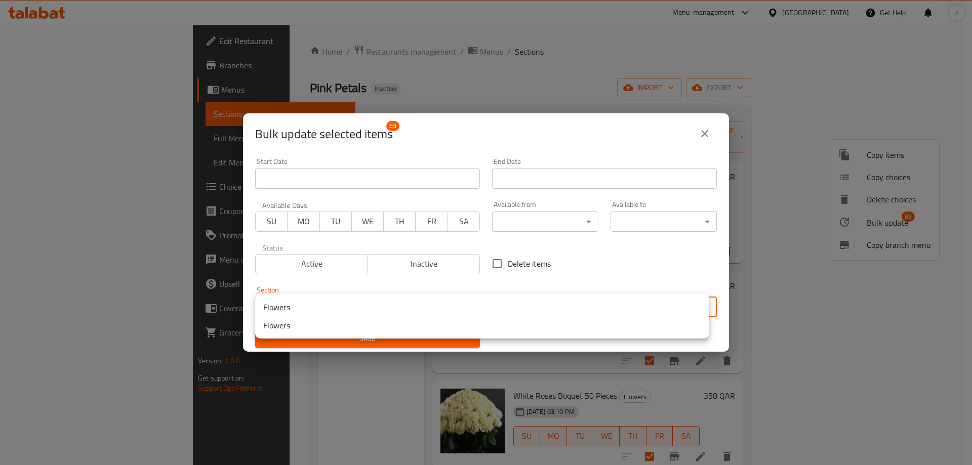
click at [367, 313] on li "Flowers" at bounding box center [482, 307] width 454 height 18
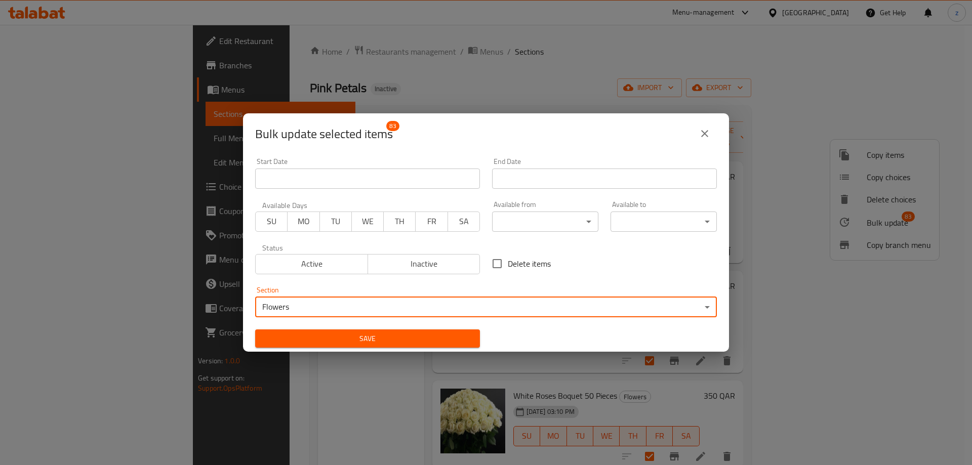
click at [424, 338] on span "Save" at bounding box center [367, 339] width 209 height 13
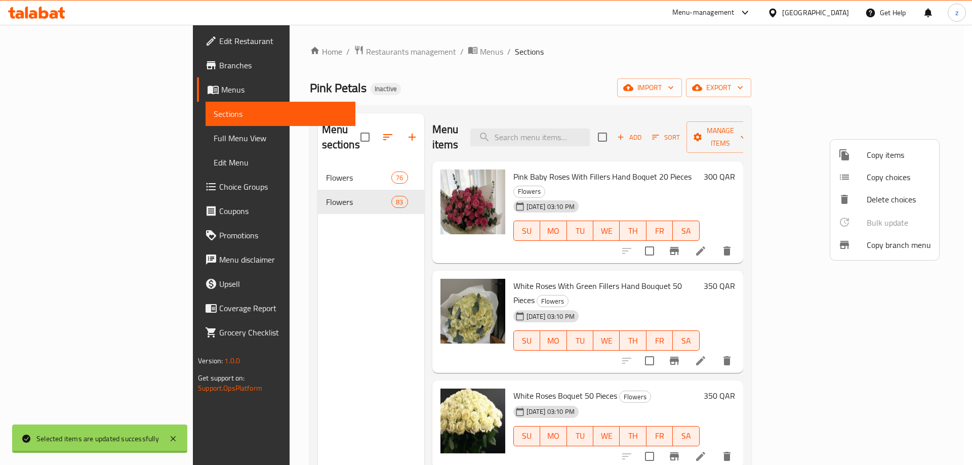
checkbox input "false"
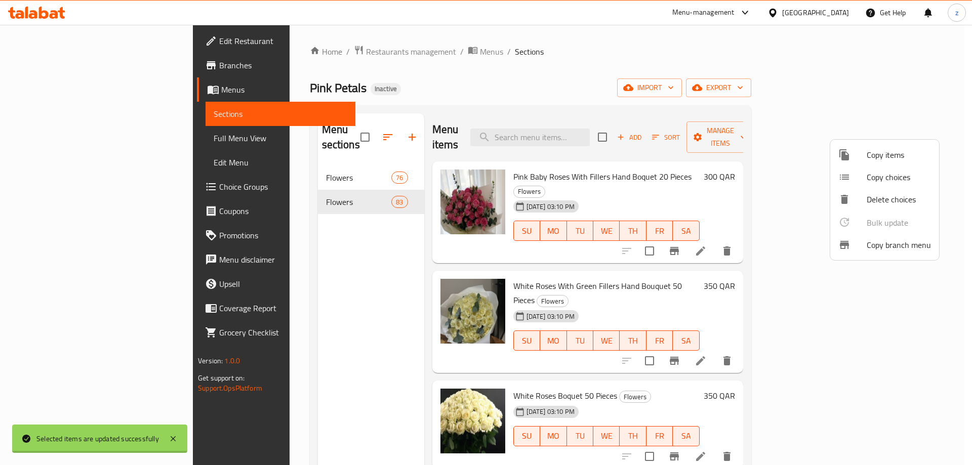
checkbox input "false"
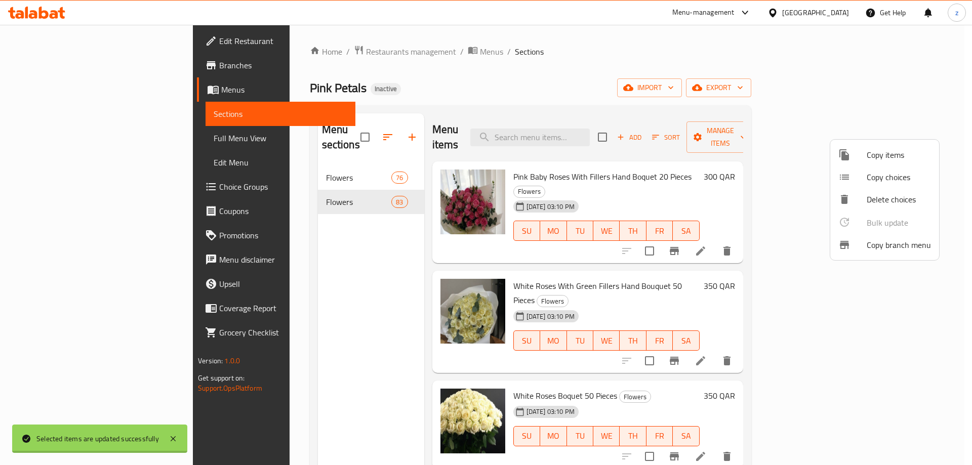
checkbox input "false"
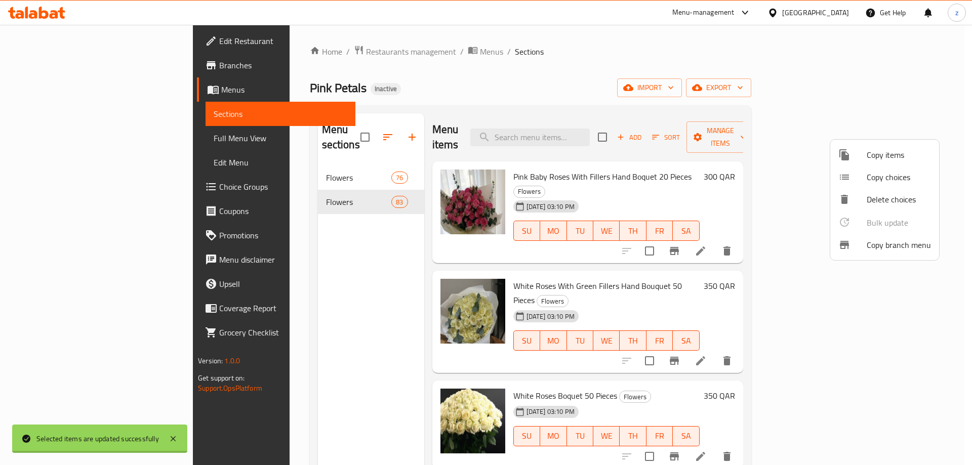
checkbox input "false"
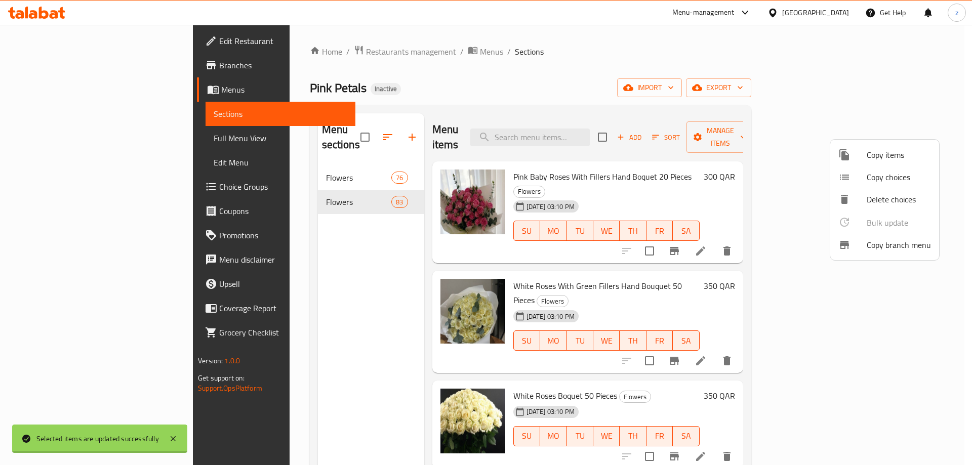
checkbox input "false"
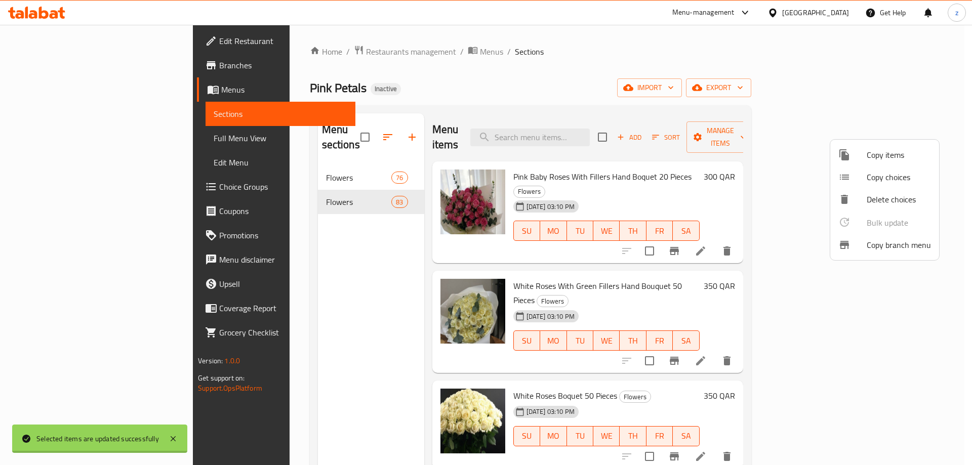
checkbox input "false"
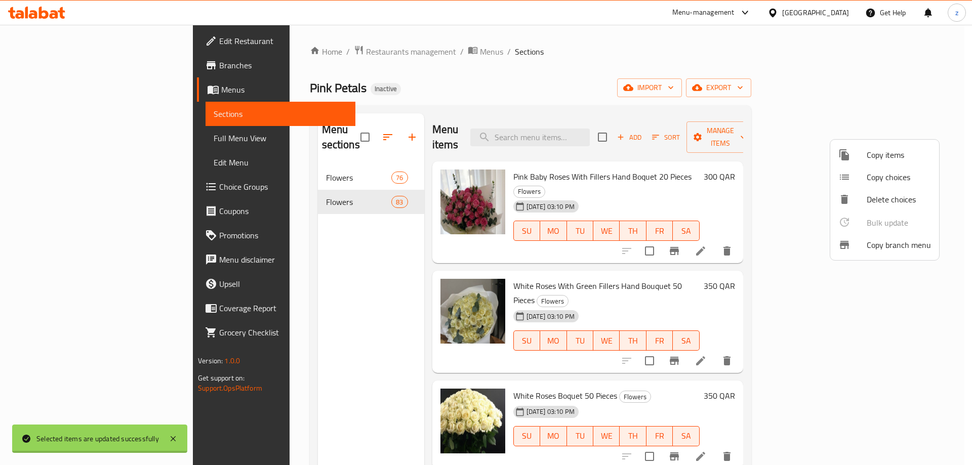
checkbox input "false"
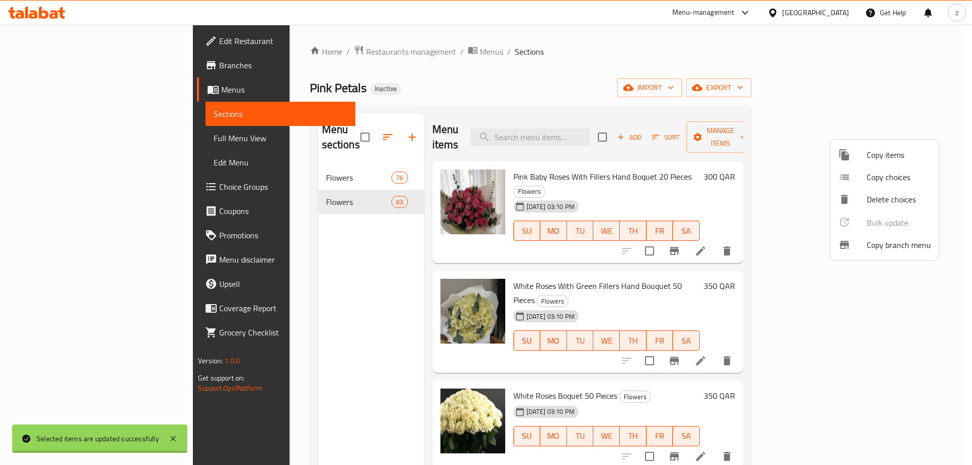
checkbox input "false"
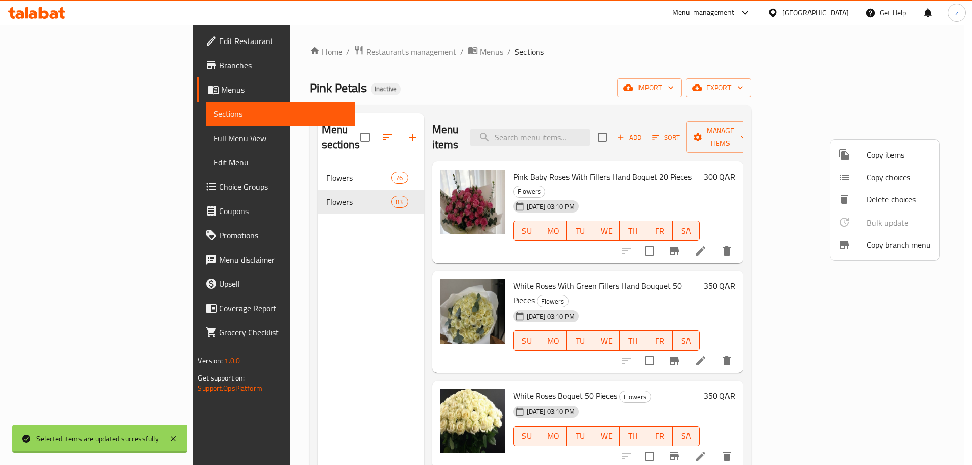
checkbox input "false"
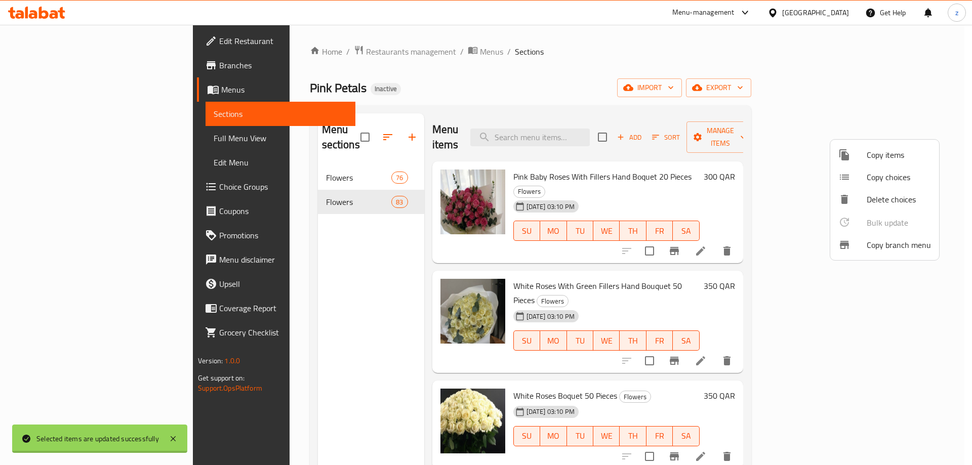
checkbox input "false"
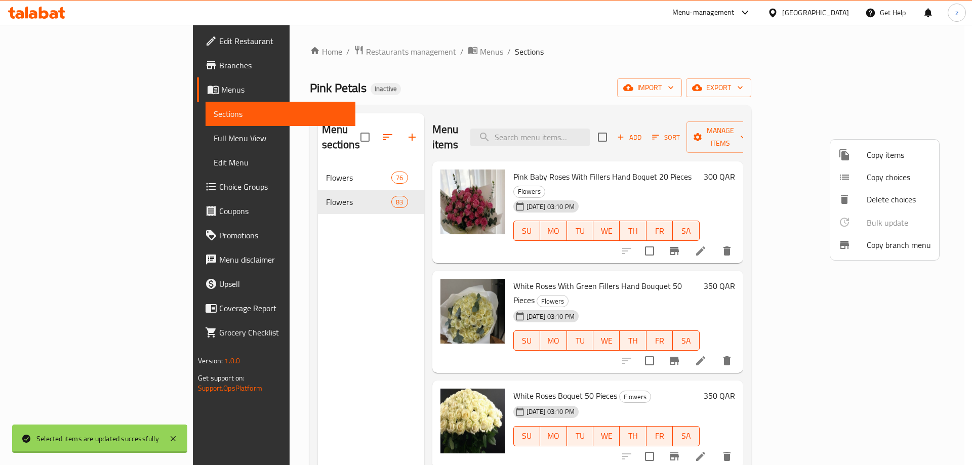
checkbox input "false"
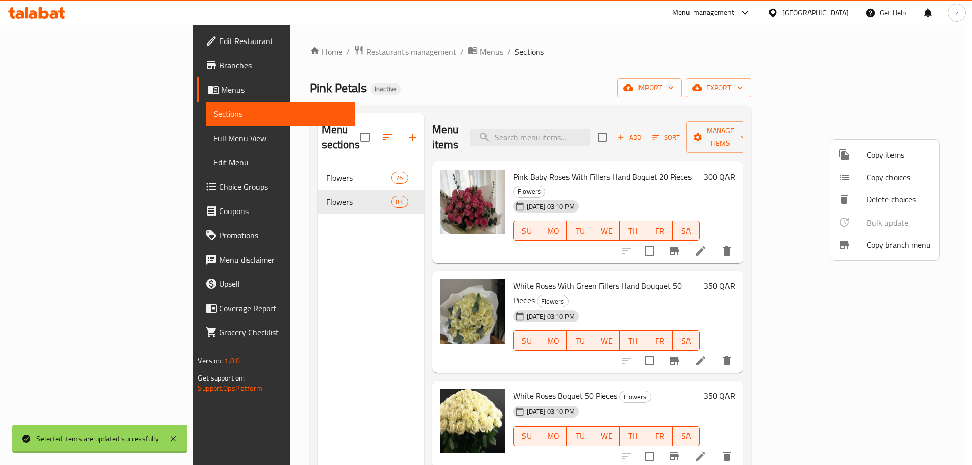
checkbox input "false"
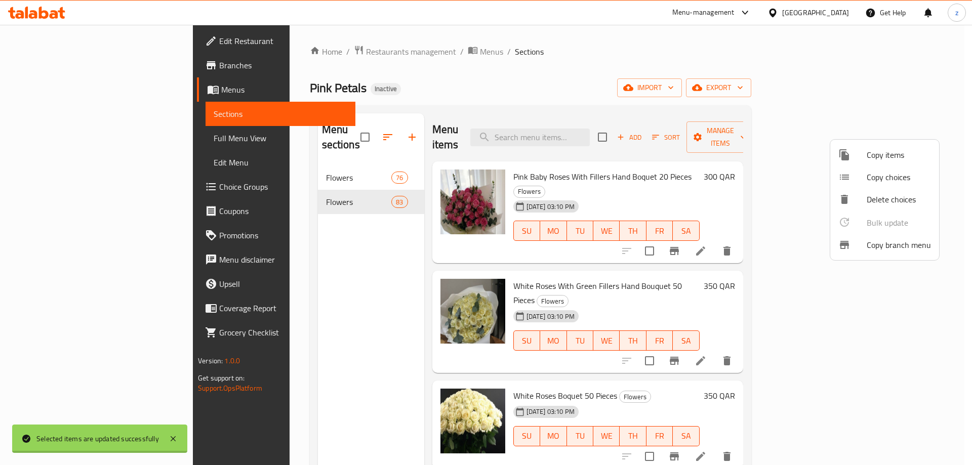
checkbox input "false"
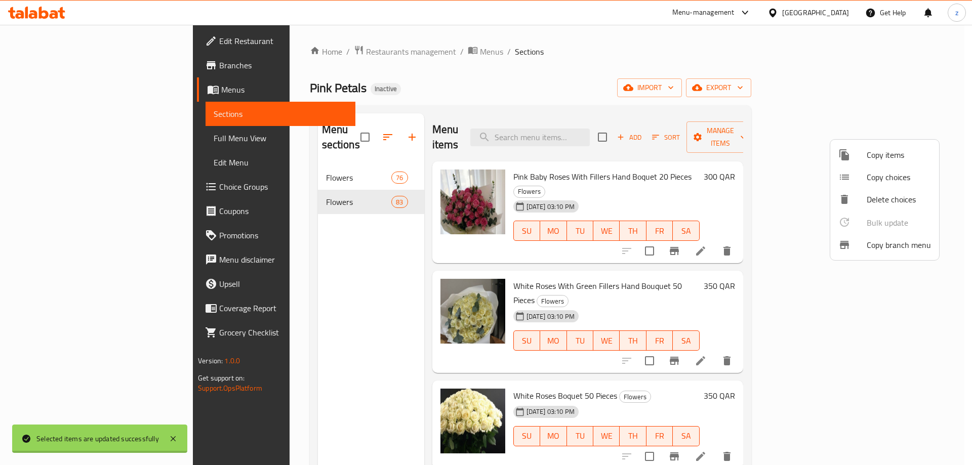
checkbox input "false"
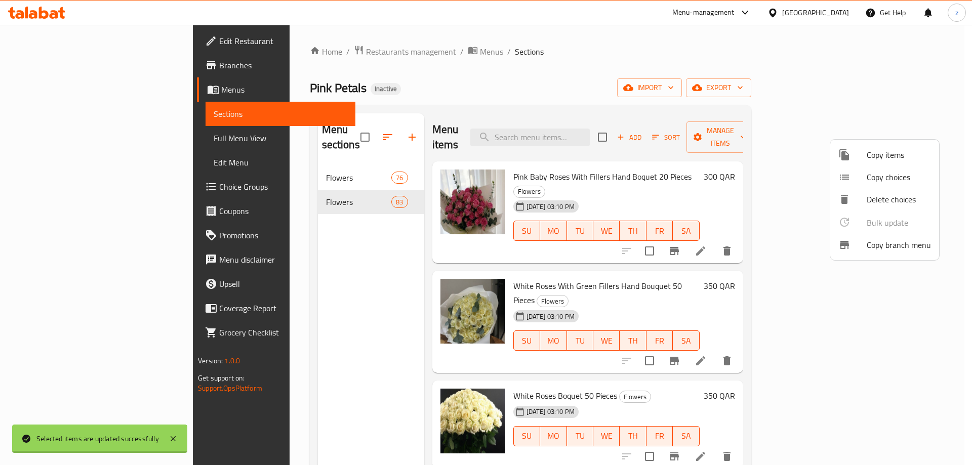
checkbox input "false"
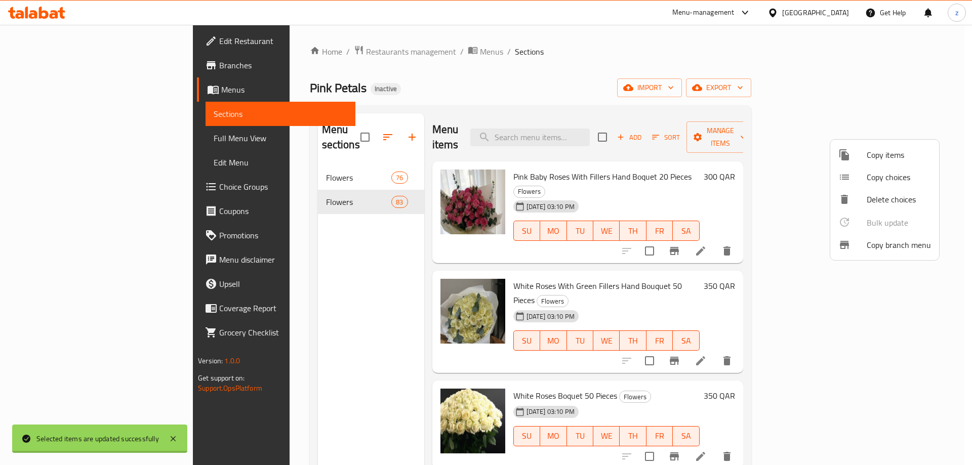
checkbox input "false"
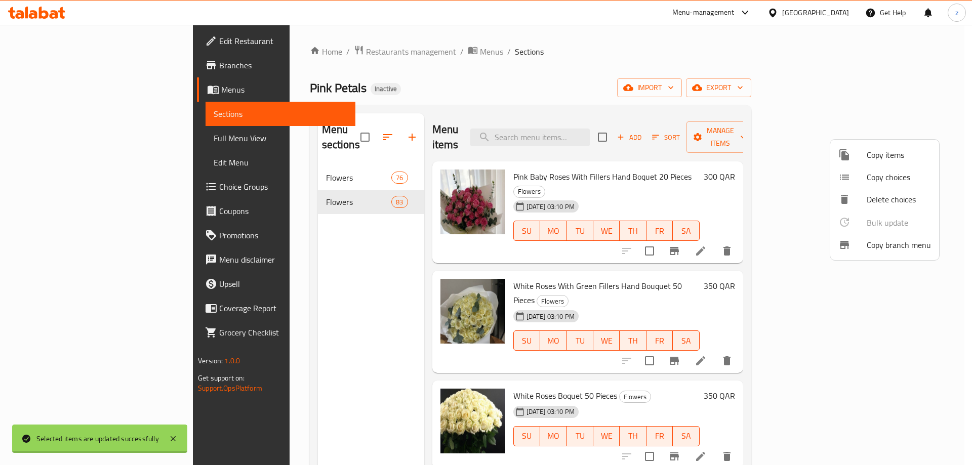
checkbox input "false"
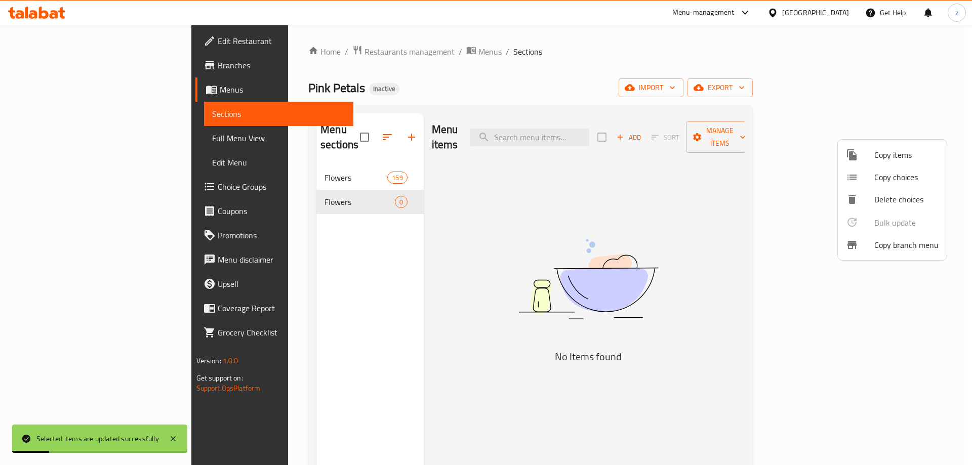
click at [305, 193] on div at bounding box center [486, 232] width 972 height 465
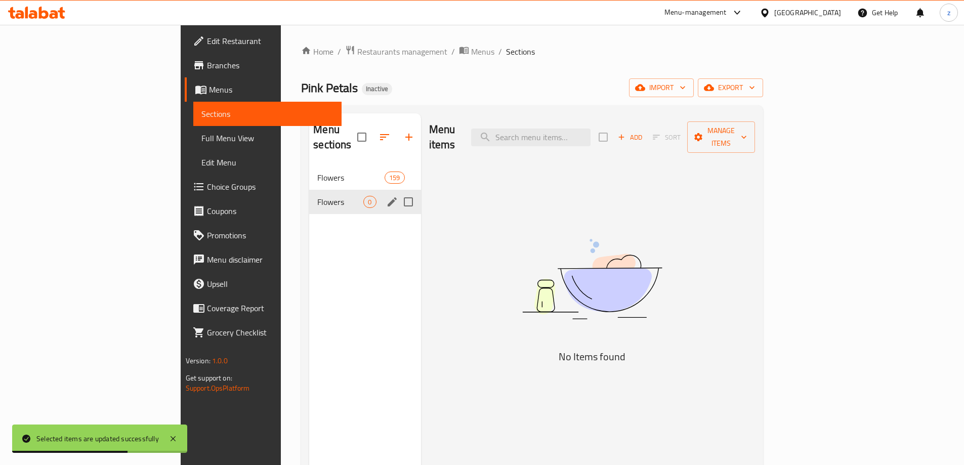
click at [398, 191] on input "Menu sections" at bounding box center [408, 201] width 21 height 21
checkbox input "true"
click at [374, 133] on icon "button" at bounding box center [378, 137] width 9 height 9
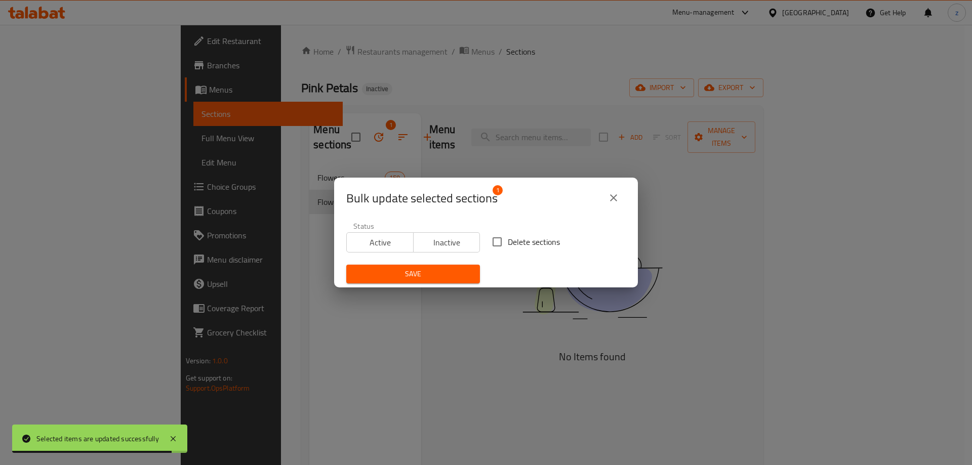
click at [519, 240] on span "Delete sections" at bounding box center [534, 242] width 52 height 12
click at [508, 240] on input "Delete sections" at bounding box center [496, 241] width 21 height 21
checkbox input "true"
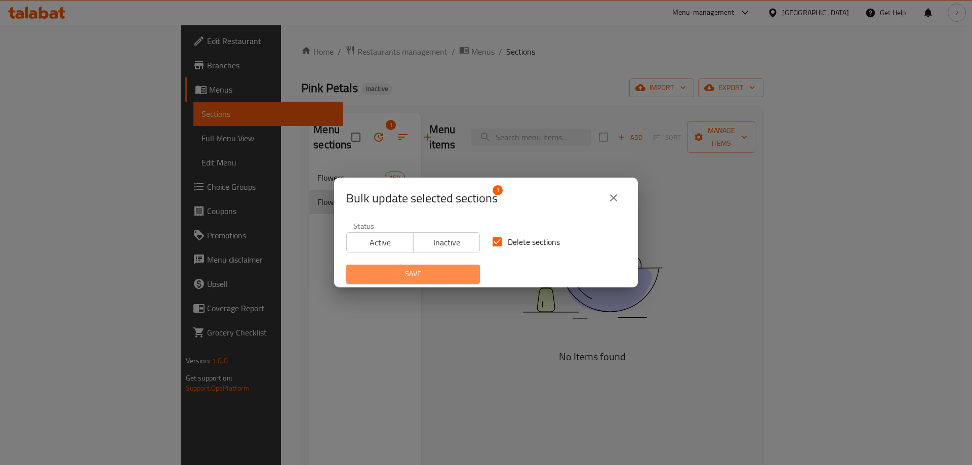
click at [461, 268] on span "Save" at bounding box center [412, 274] width 117 height 13
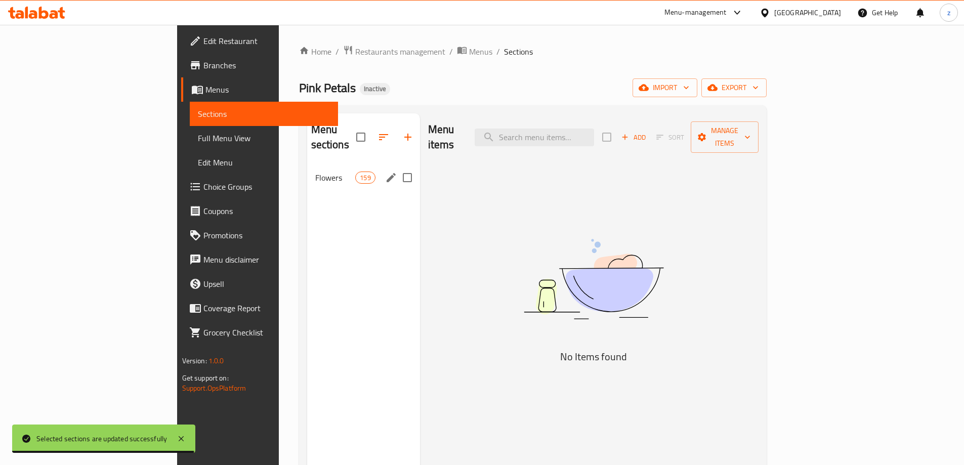
click at [307, 169] on div "Flowers 159" at bounding box center [363, 178] width 113 height 24
